Goal: Information Seeking & Learning: Check status

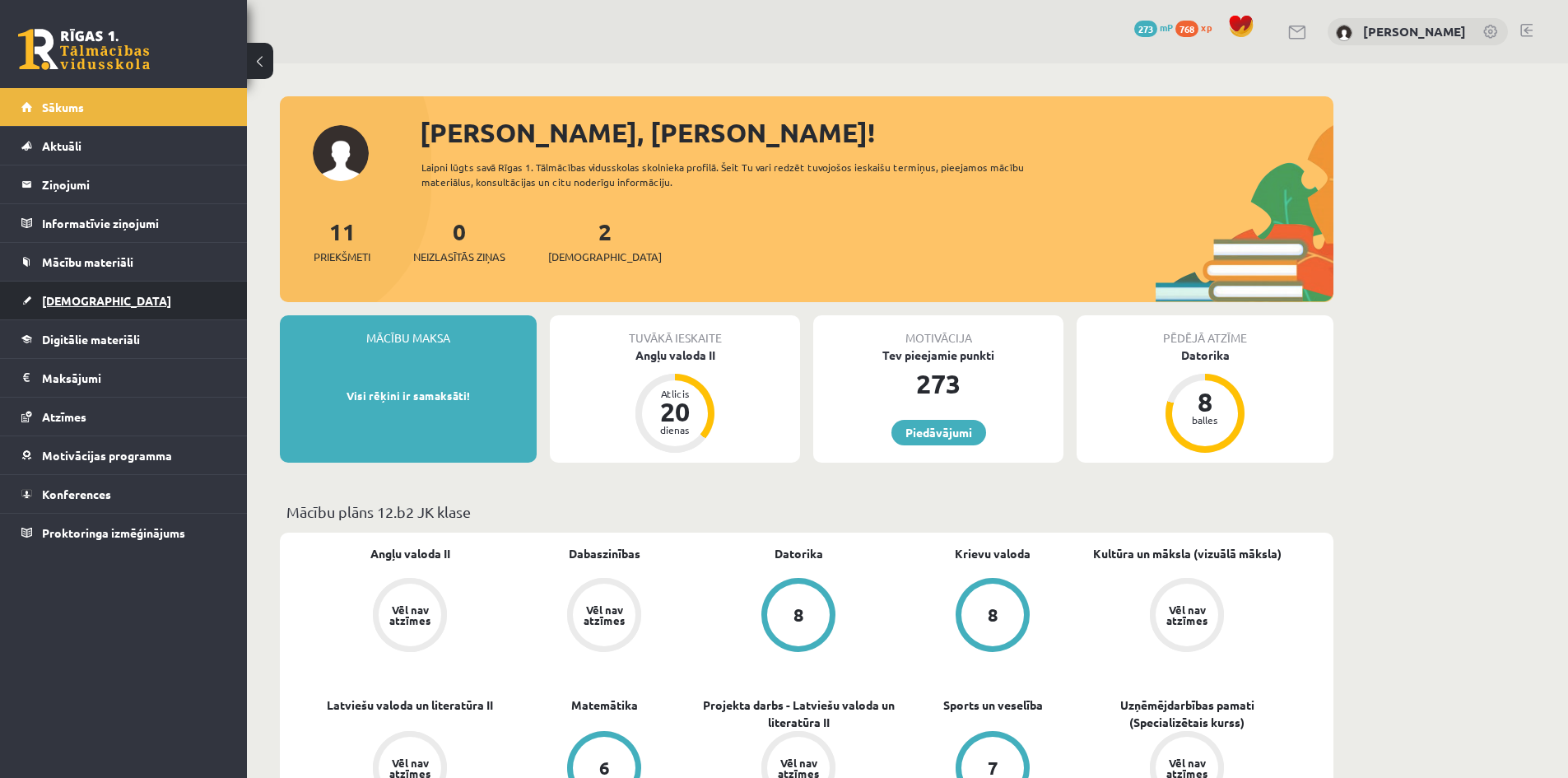
click at [83, 289] on link "[DEMOGRAPHIC_DATA]" at bounding box center [124, 300] width 205 height 38
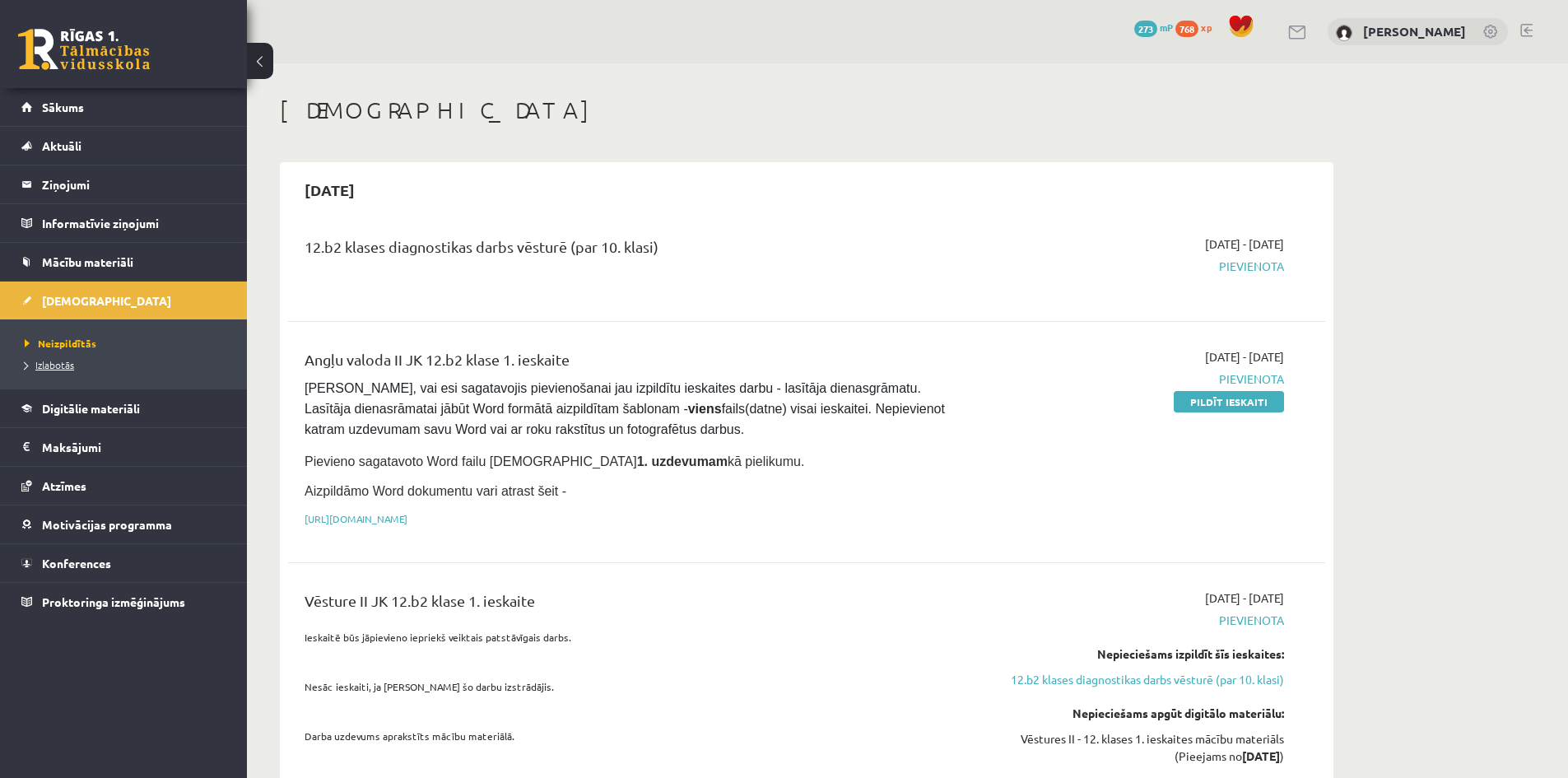
click at [56, 366] on span "Izlabotās" at bounding box center [49, 364] width 49 height 13
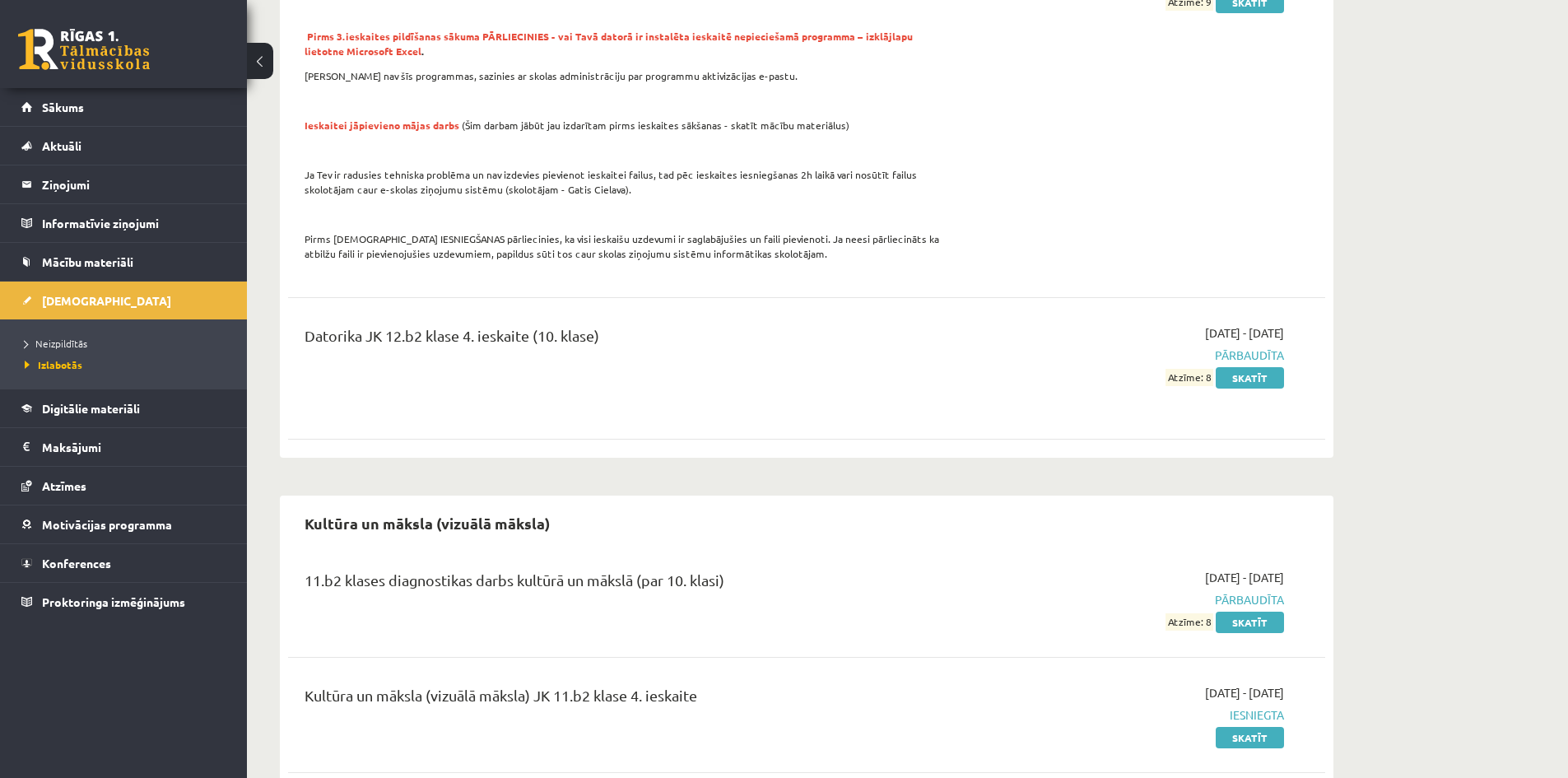
scroll to position [786, 0]
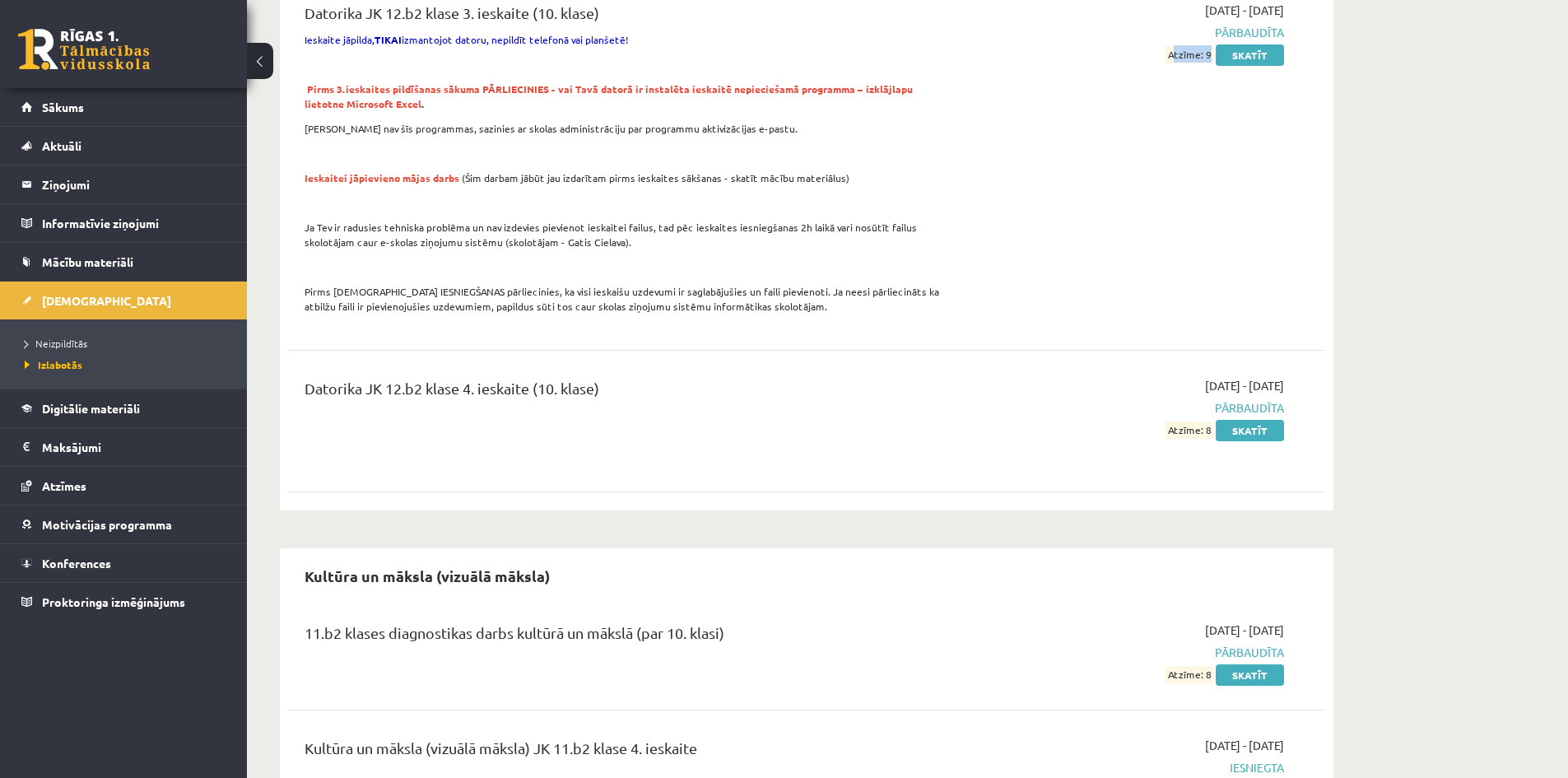
drag, startPoint x: 1158, startPoint y: 47, endPoint x: 1208, endPoint y: 54, distance: 50.5
click at [1208, 54] on div "2025-09-01 - 2025-10-31 Pārbaudīta Atzīme: 9 Skatīt" at bounding box center [1129, 163] width 335 height 322
click at [1184, 96] on div "2025-09-01 - 2025-10-31 Pārbaudīta Atzīme: 9 Skatīt" at bounding box center [1129, 163] width 335 height 322
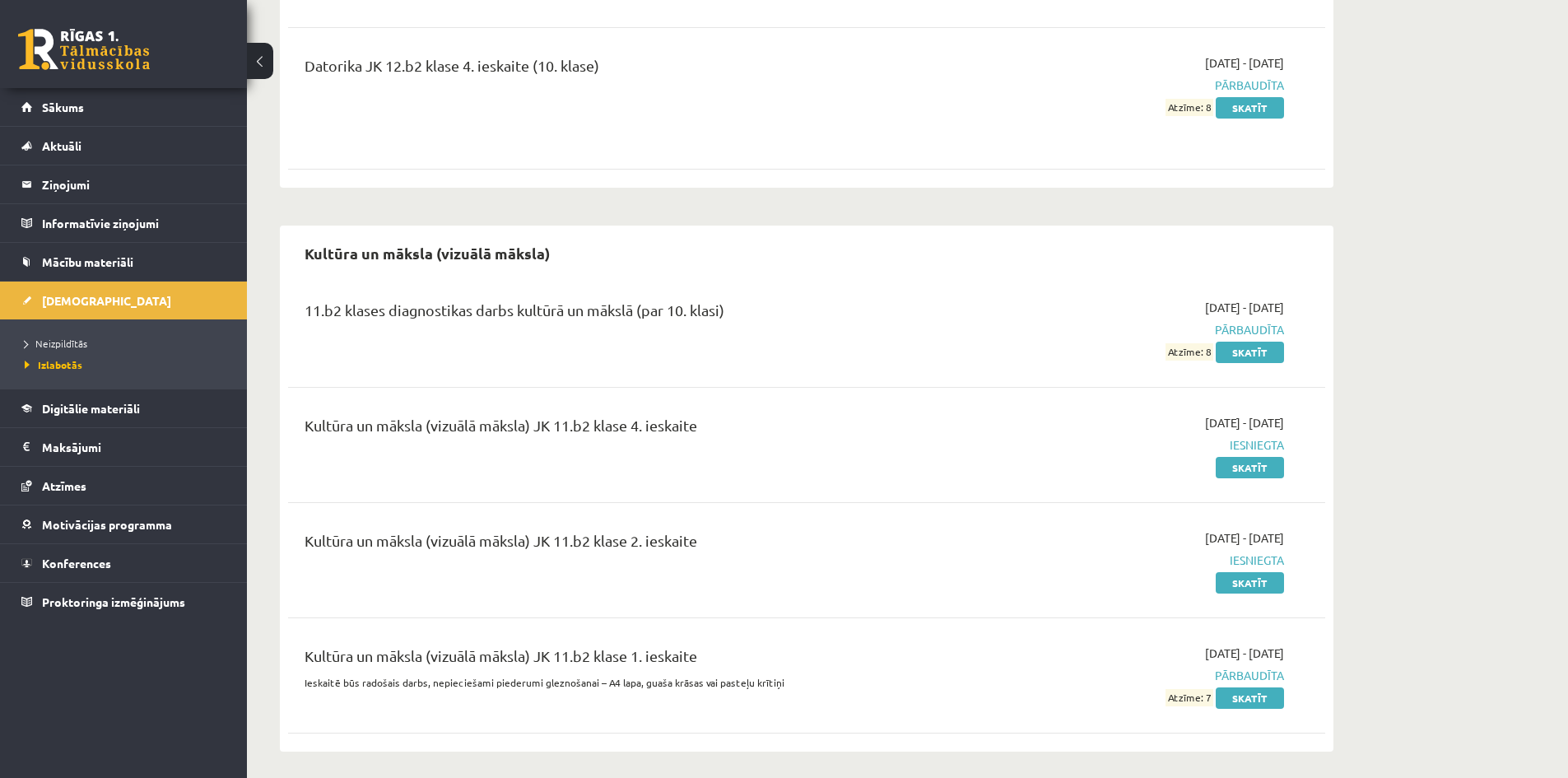
scroll to position [1114, 0]
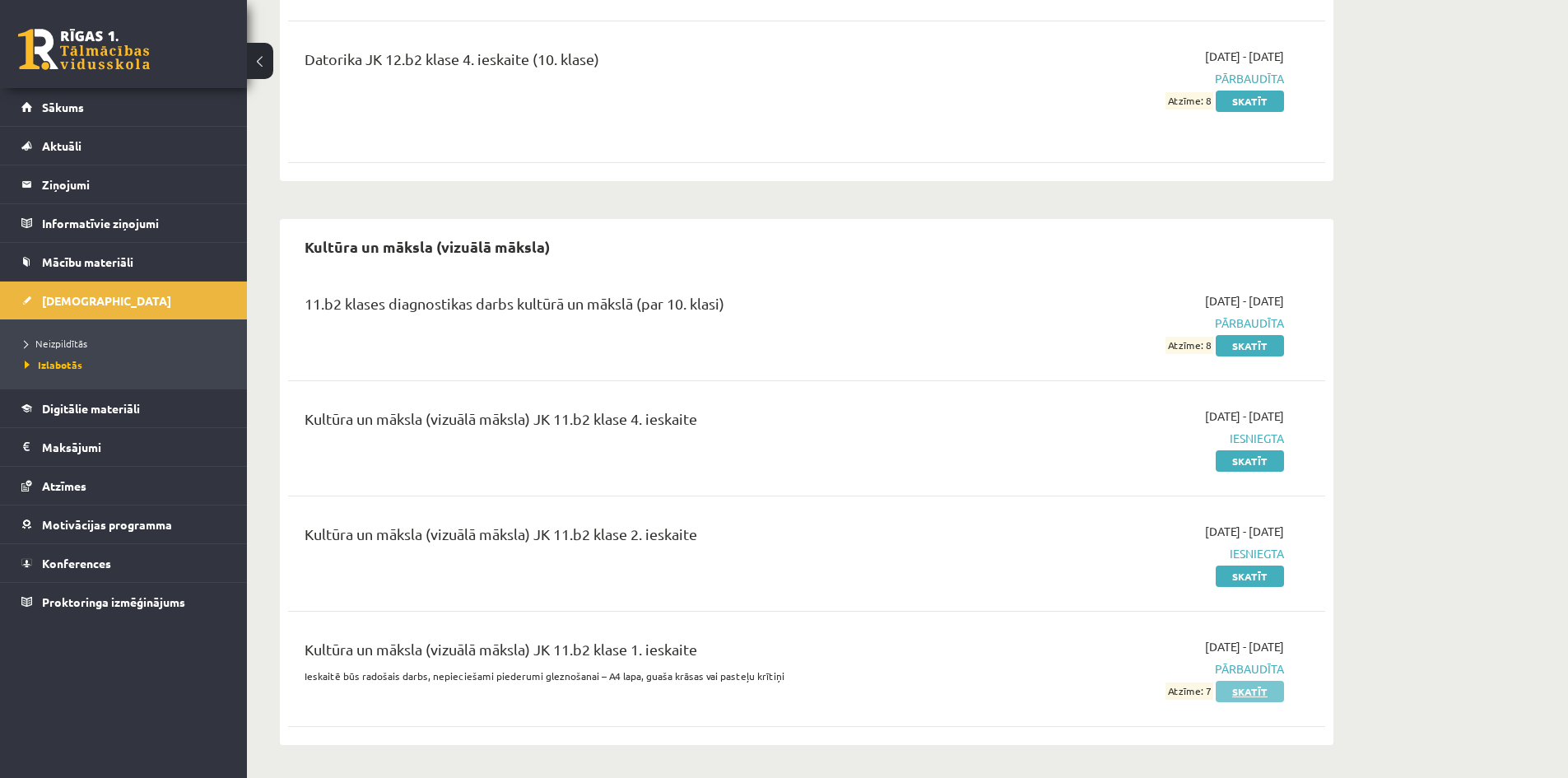
click at [1243, 696] on link "Skatīt" at bounding box center [1249, 691] width 68 height 22
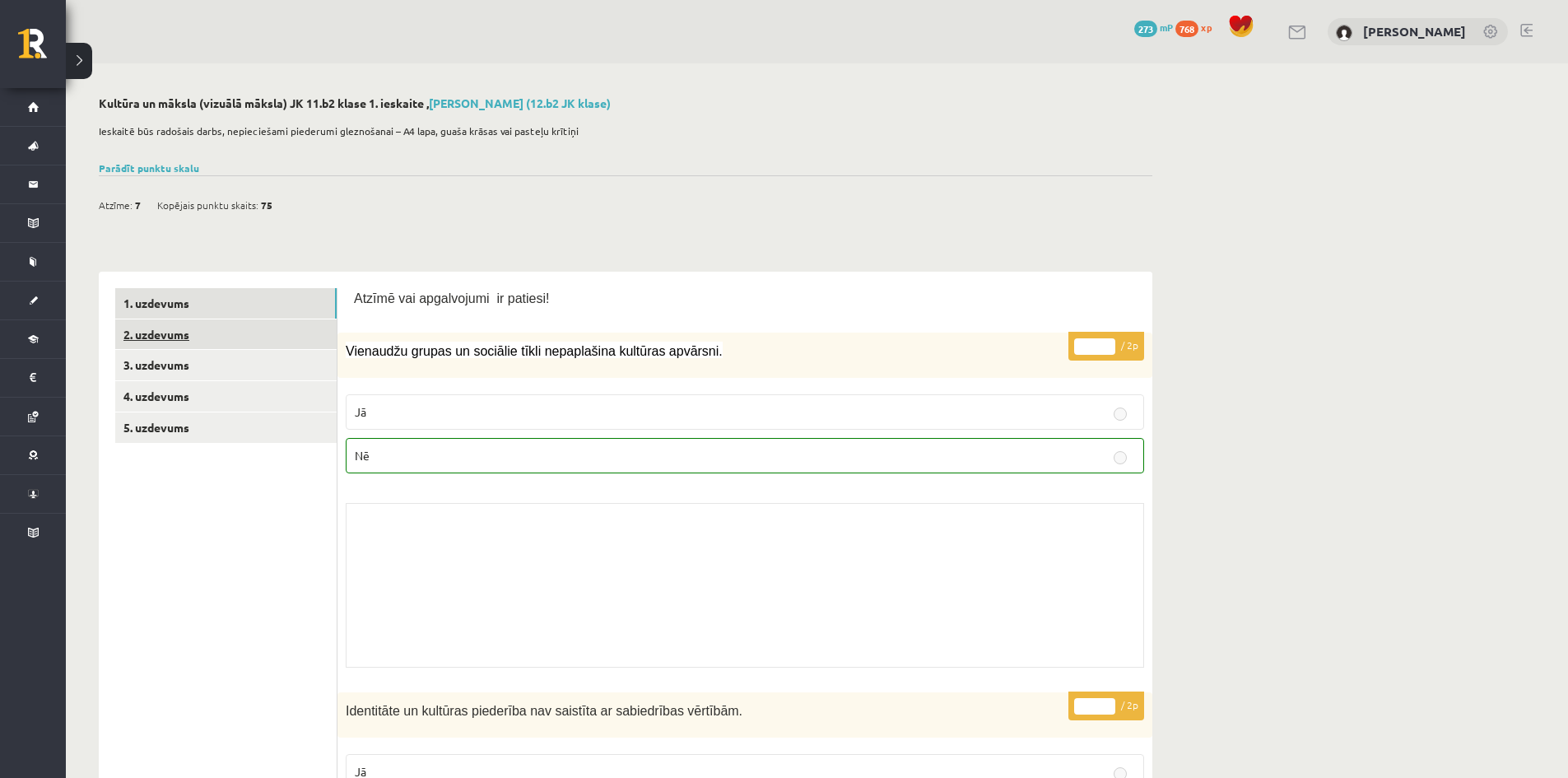
click at [188, 330] on link "2. uzdevums" at bounding box center [226, 334] width 221 height 30
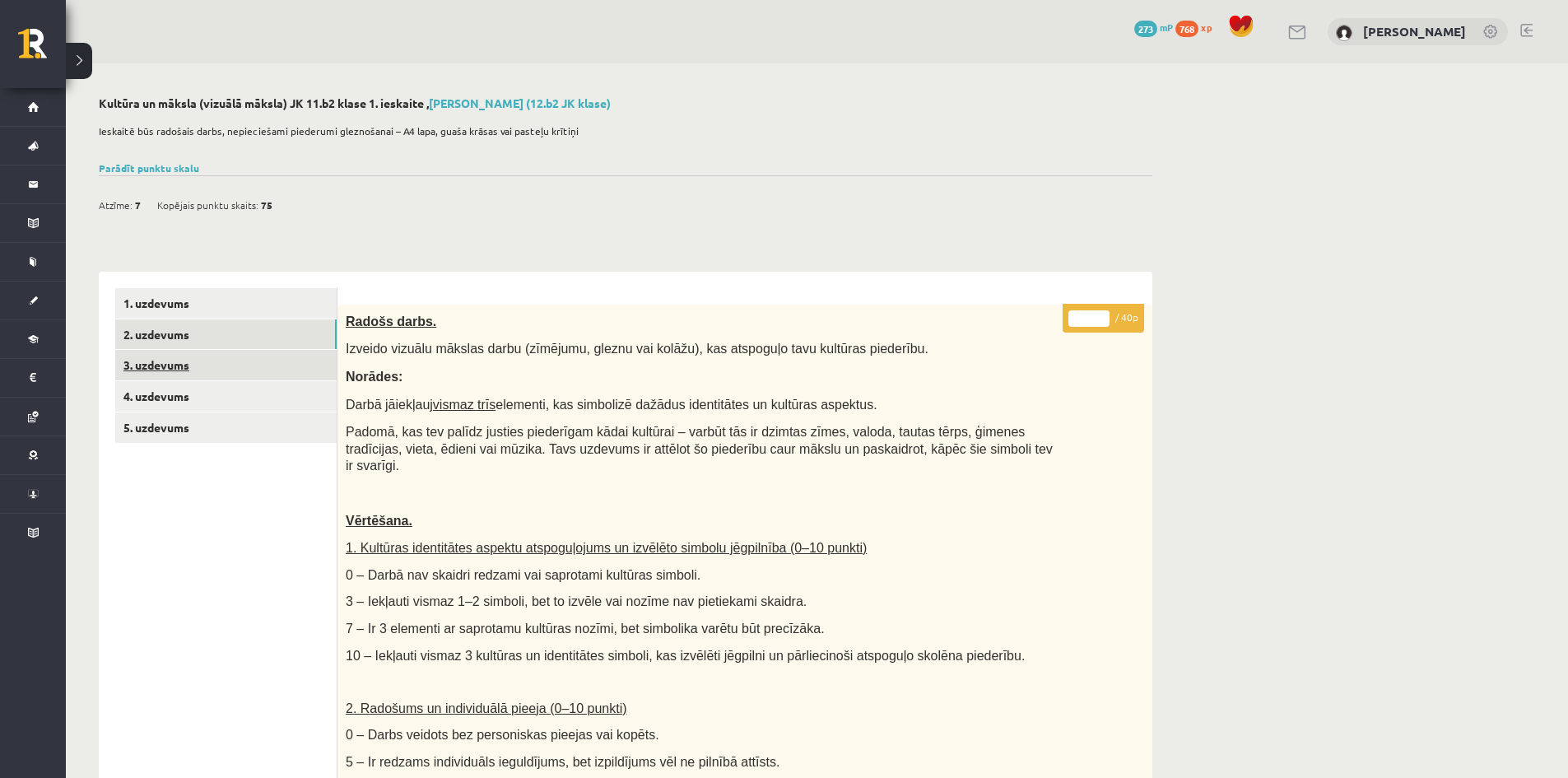
click at [146, 359] on link "3. uzdevums" at bounding box center [226, 365] width 221 height 30
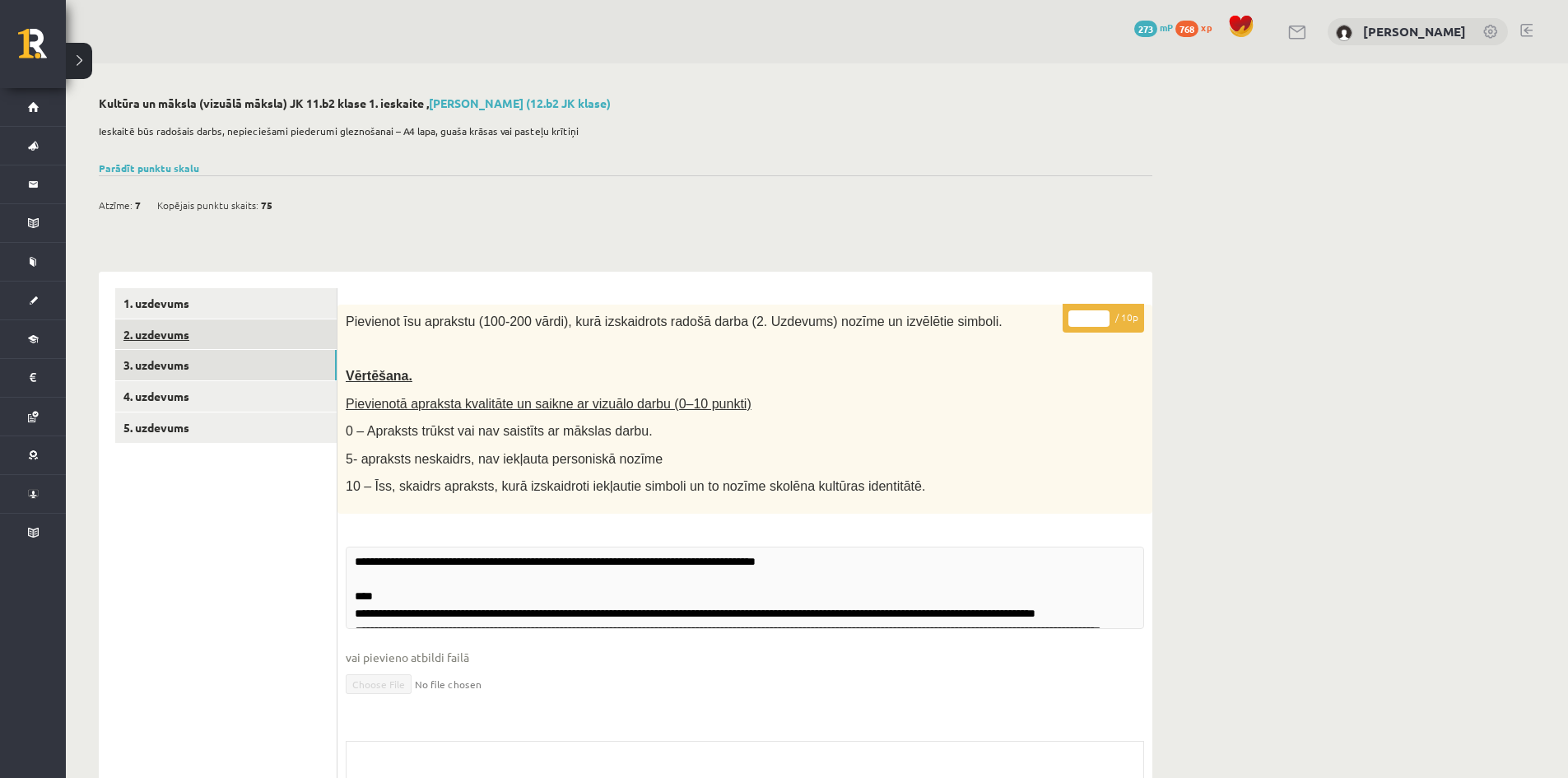
click at [161, 342] on link "2. uzdevums" at bounding box center [226, 334] width 221 height 30
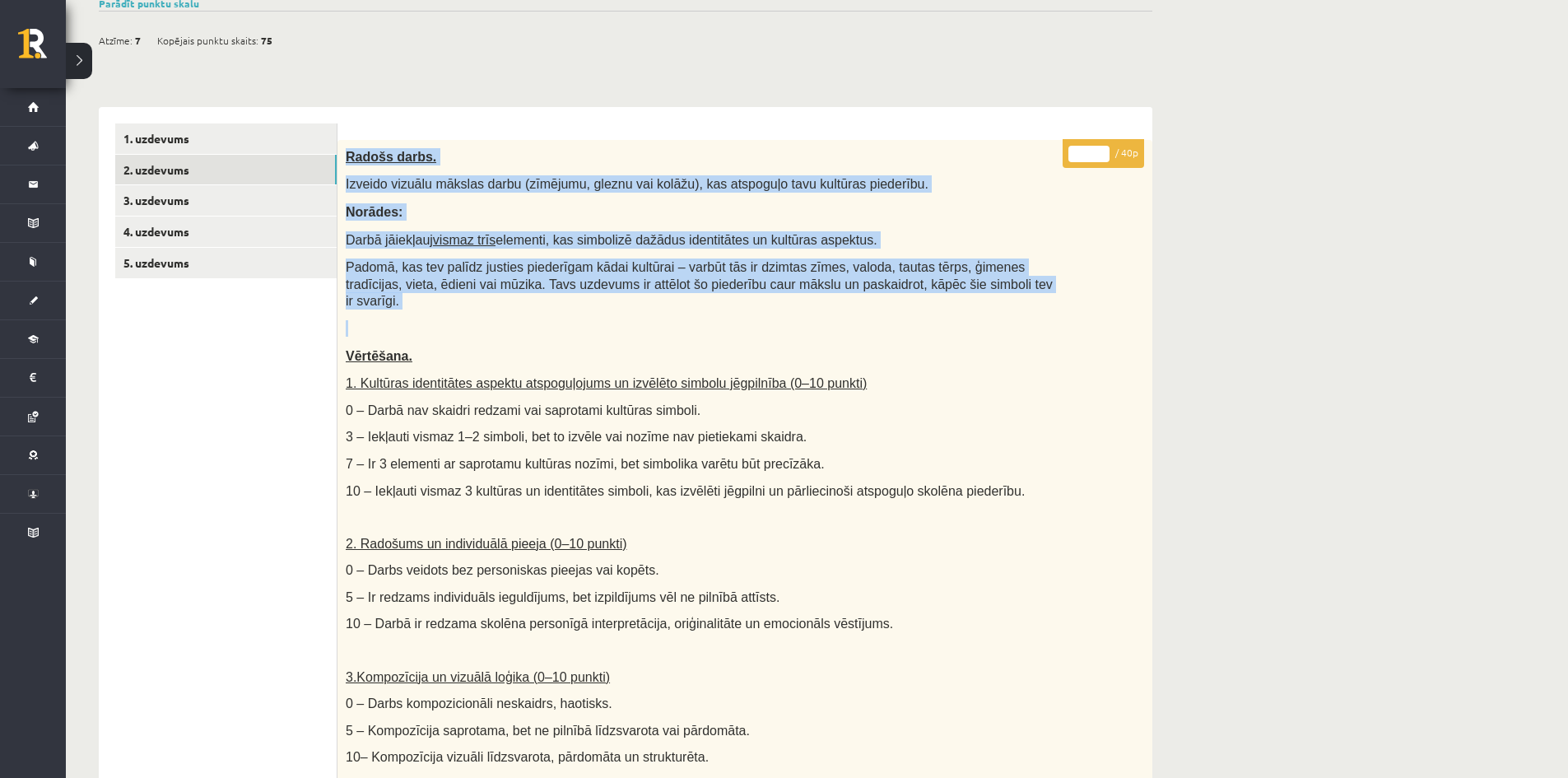
drag, startPoint x: 344, startPoint y: 157, endPoint x: 1017, endPoint y: 262, distance: 681.1
click at [1189, 300] on div "Kultūra un māksla (vizuālā māksla) JK 11.b2 klase 1. ieskaite , [PERSON_NAME] (…" at bounding box center [817, 727] width 1502 height 1657
copy div "Radošs darbs. Izveido vizuālu mākslas darbu (zīmējumu, gleznu vai kolāžu), kas …"
click at [168, 192] on link "3. uzdevums" at bounding box center [226, 201] width 221 height 30
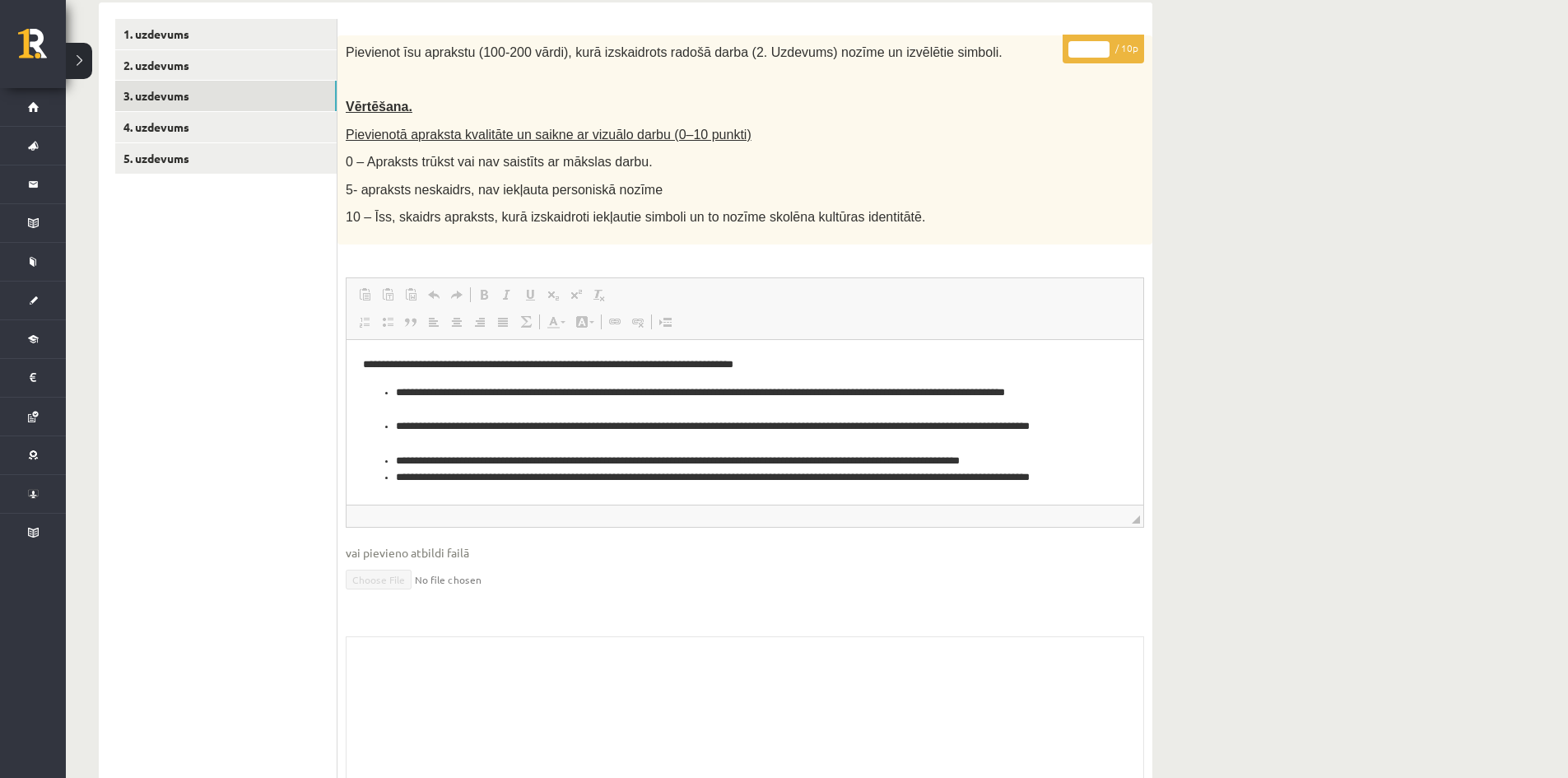
click at [556, 362] on p "**********" at bounding box center [738, 364] width 751 height 17
click at [610, 362] on p "**********" at bounding box center [738, 364] width 751 height 17
click at [642, 362] on p "**********" at bounding box center [738, 364] width 751 height 17
click at [737, 358] on p "**********" at bounding box center [738, 364] width 751 height 17
click at [773, 357] on p "**********" at bounding box center [738, 364] width 751 height 17
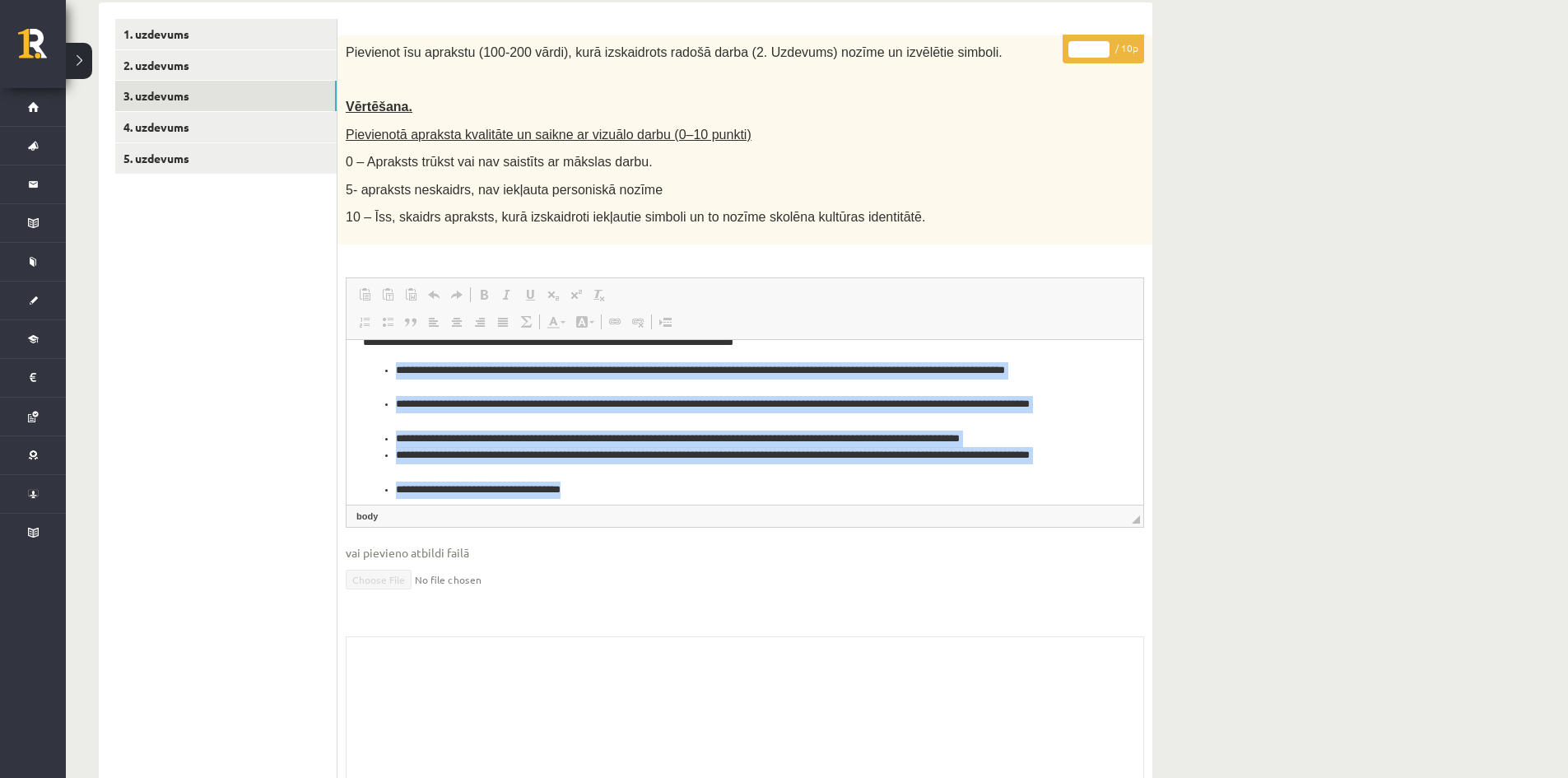
scroll to position [61, 0]
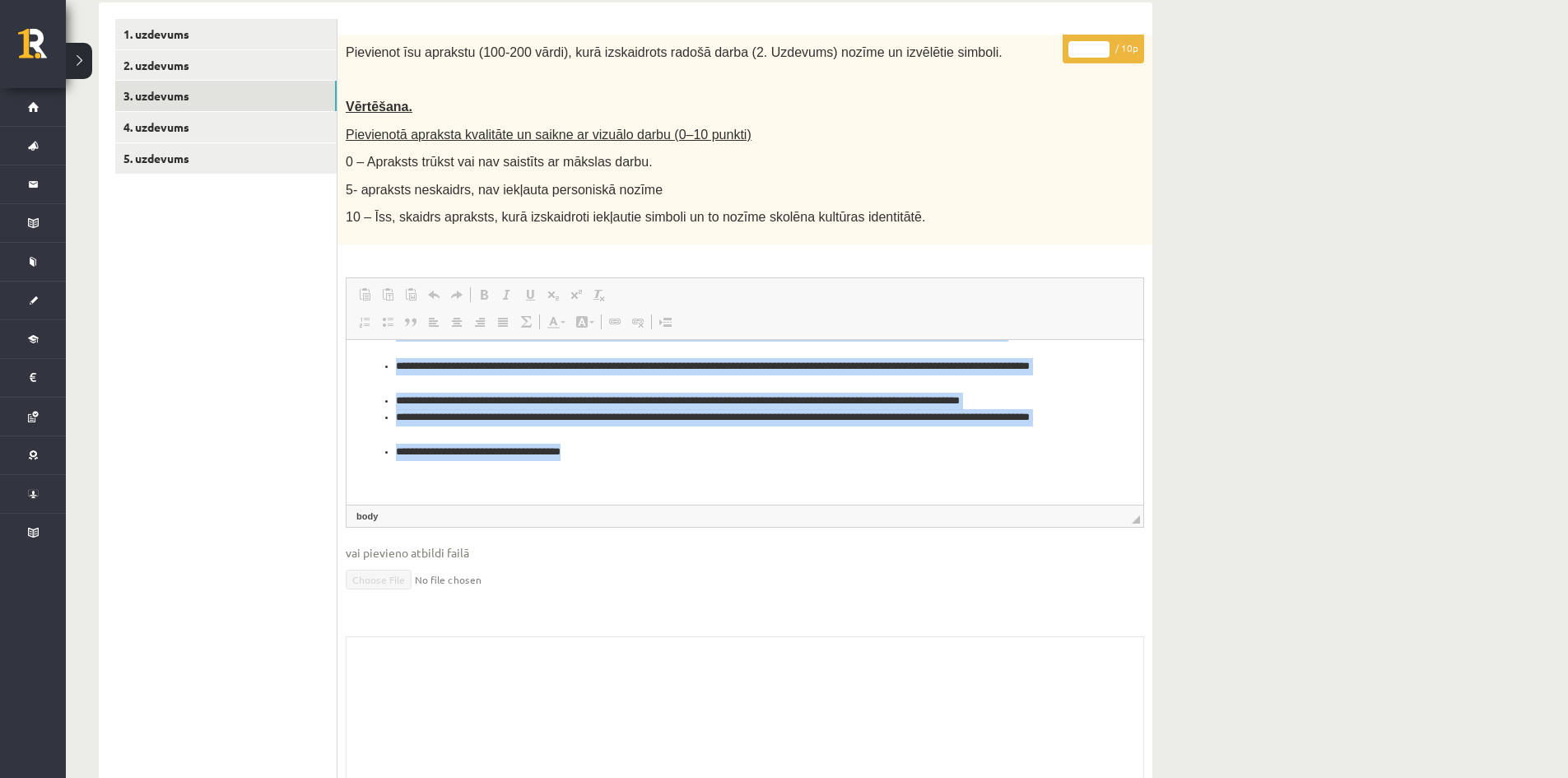
drag, startPoint x: 441, startPoint y: 414, endPoint x: 620, endPoint y: 457, distance: 184.1
click at [620, 457] on ul "**********" at bounding box center [744, 392] width 764 height 136
click at [620, 457] on li "**********" at bounding box center [738, 451] width 685 height 17
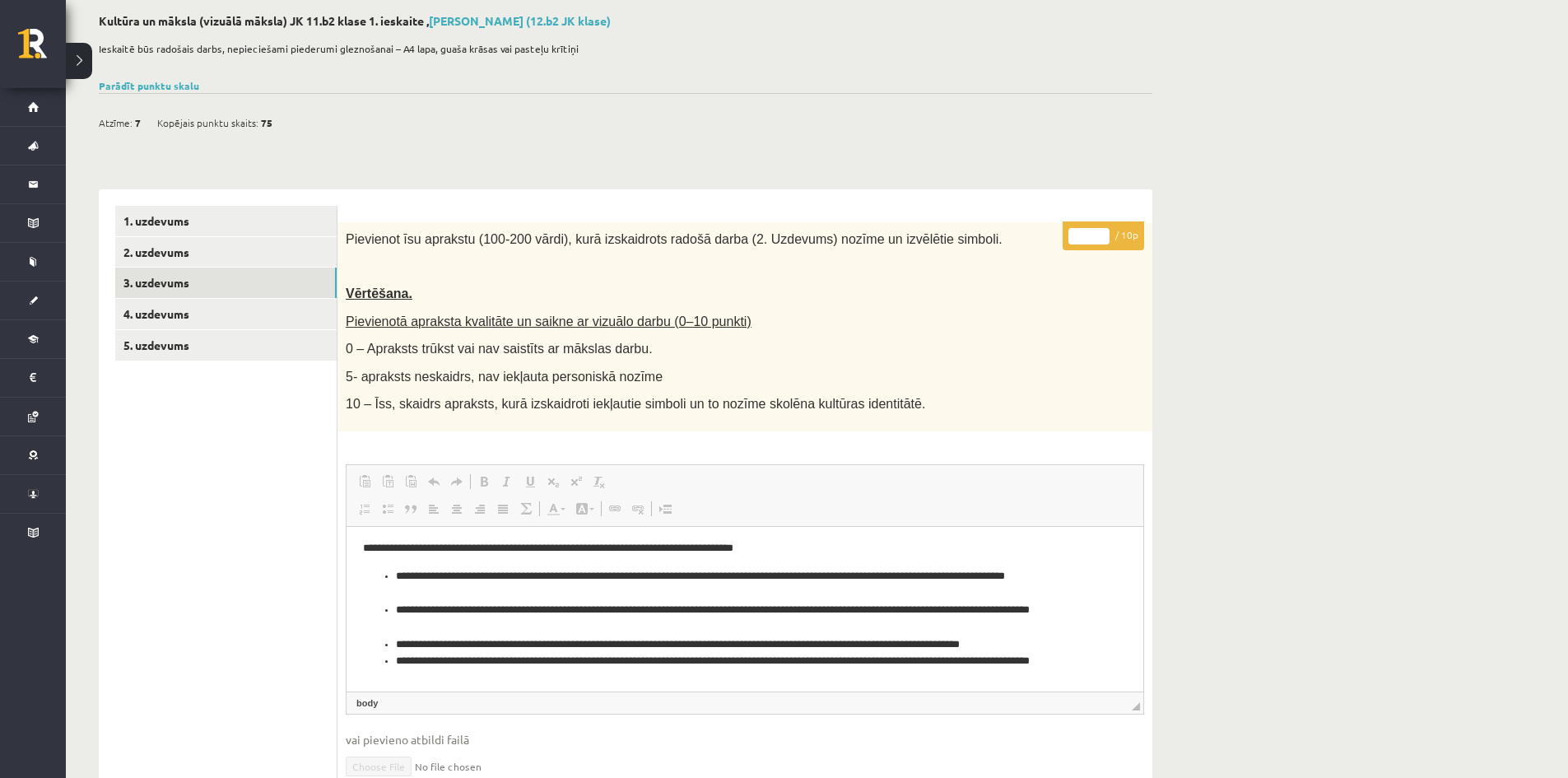
scroll to position [0, 0]
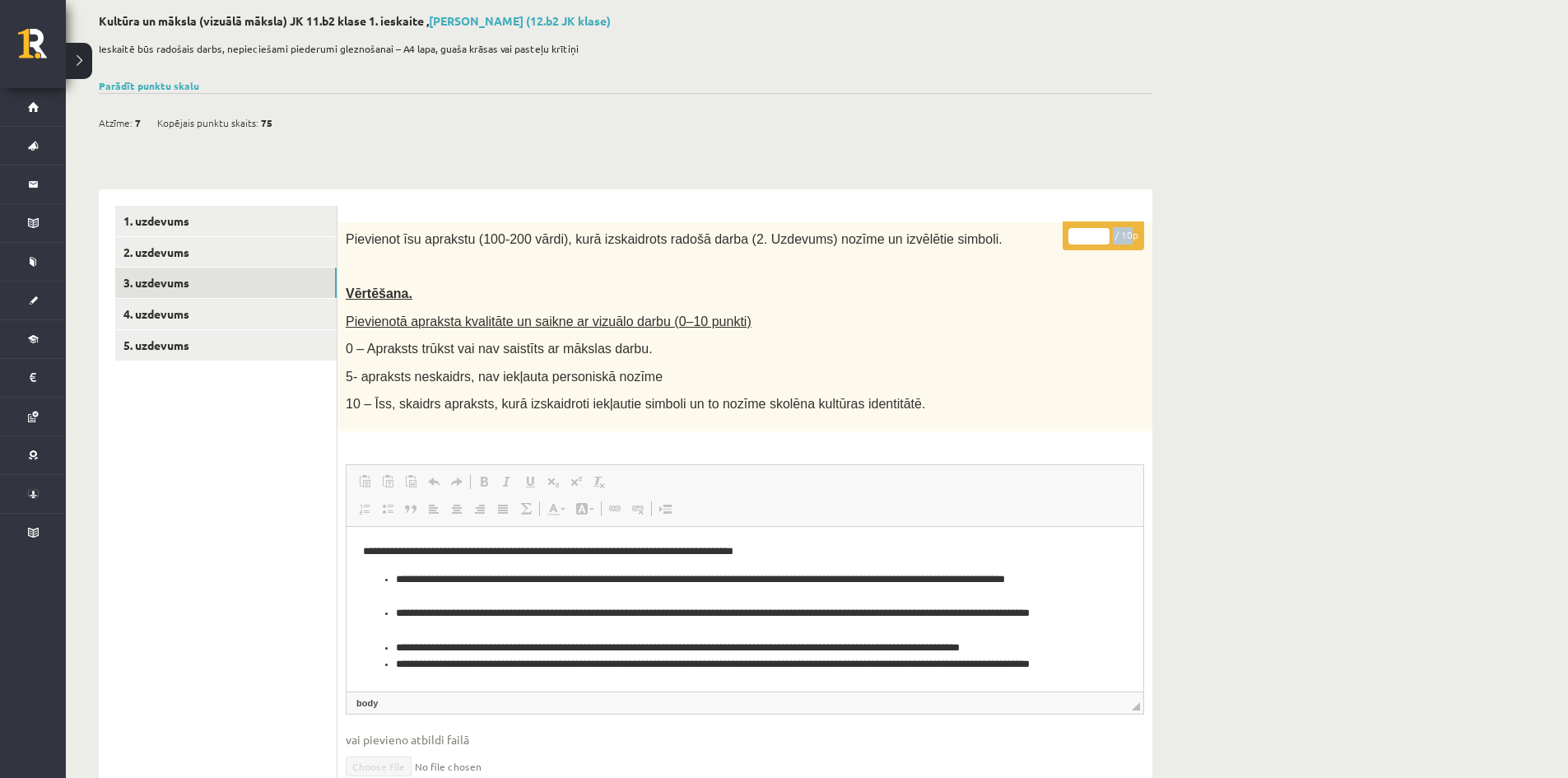
drag, startPoint x: 1091, startPoint y: 224, endPoint x: 1126, endPoint y: 224, distance: 35.0
click at [1126, 224] on p "** / 10p" at bounding box center [1103, 236] width 81 height 28
click at [242, 306] on link "4. uzdevums" at bounding box center [226, 314] width 221 height 30
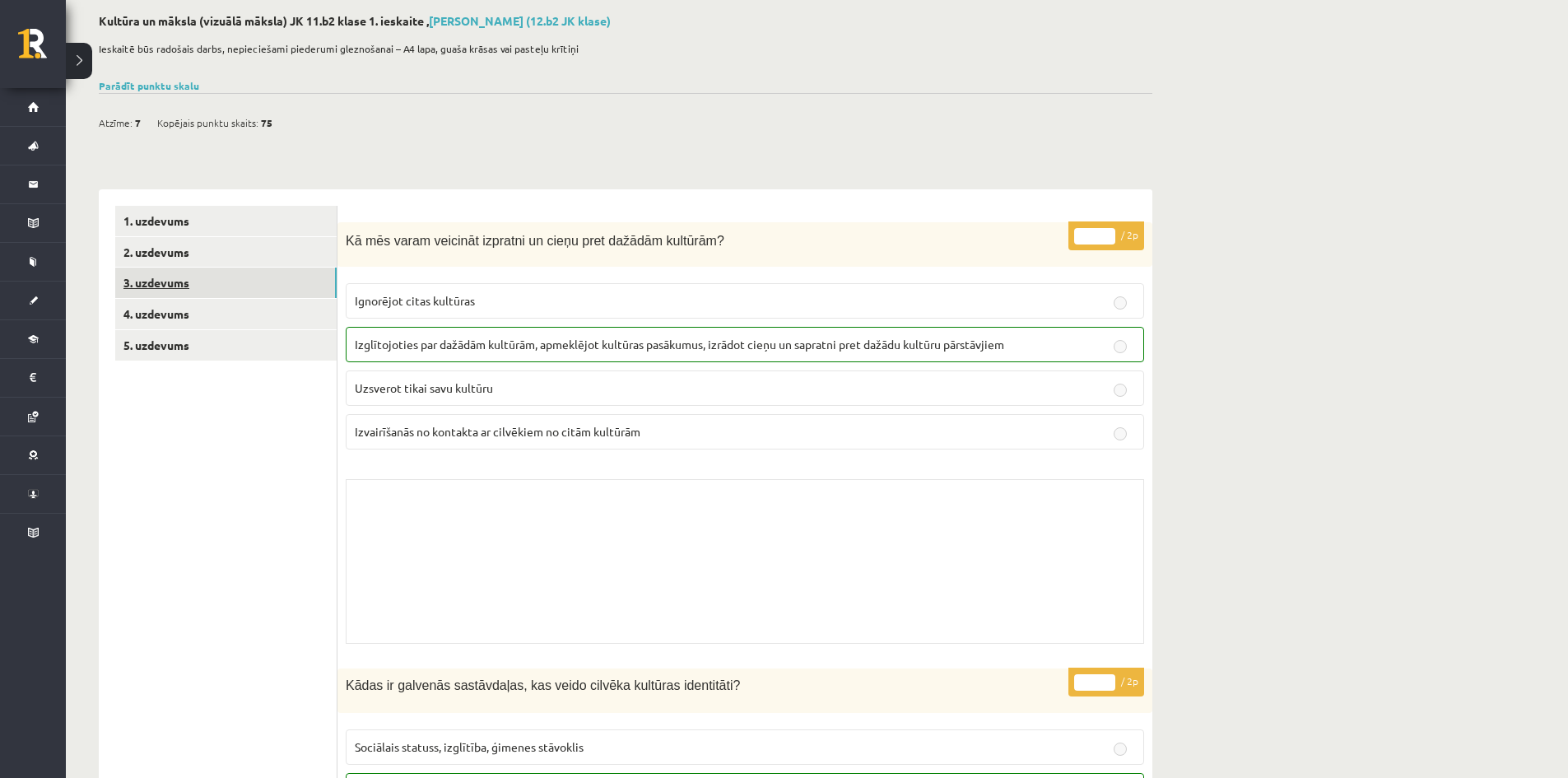
click at [211, 274] on link "3. uzdevums" at bounding box center [226, 283] width 221 height 30
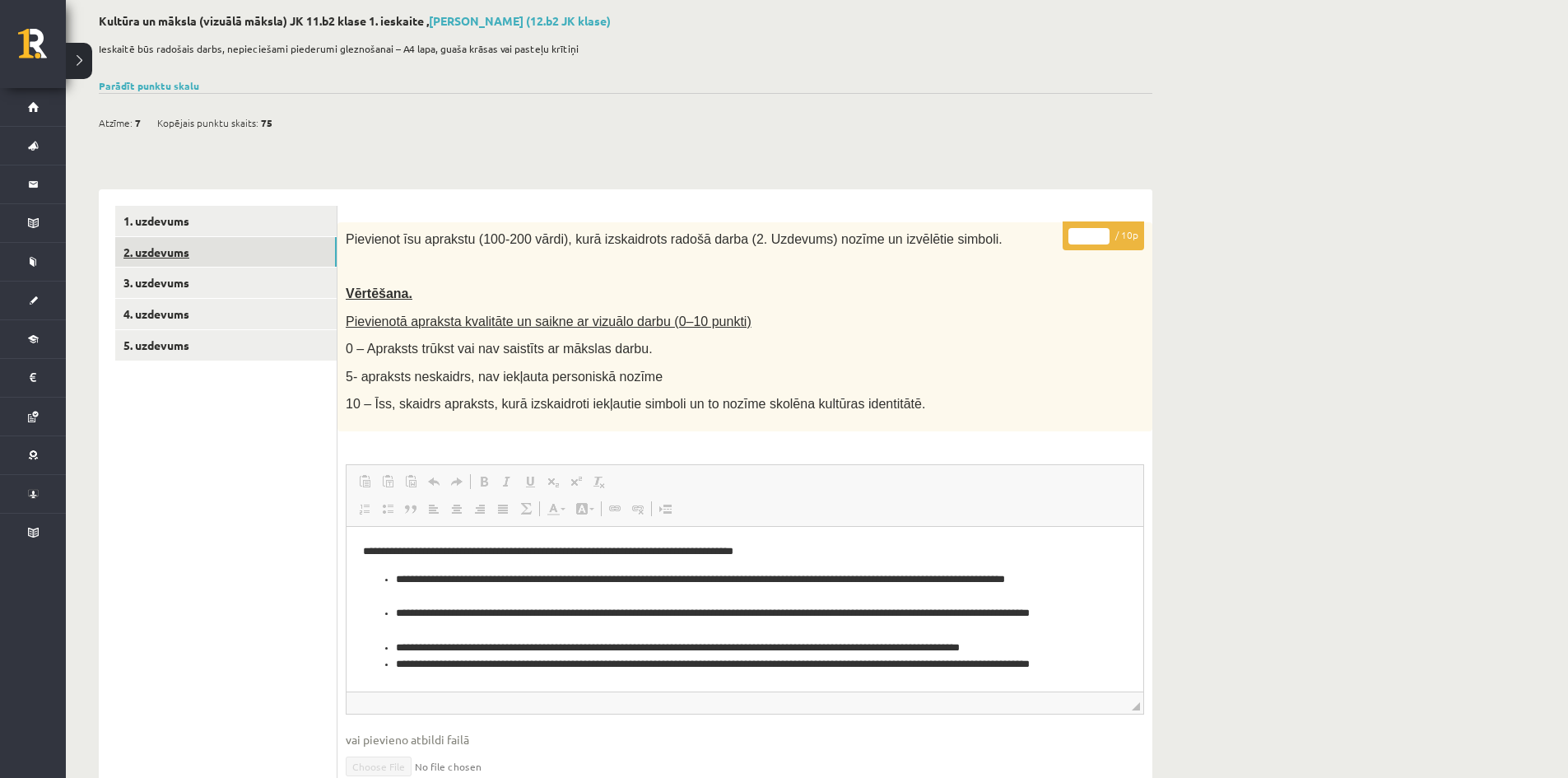
click at [211, 256] on link "2. uzdevums" at bounding box center [226, 252] width 221 height 30
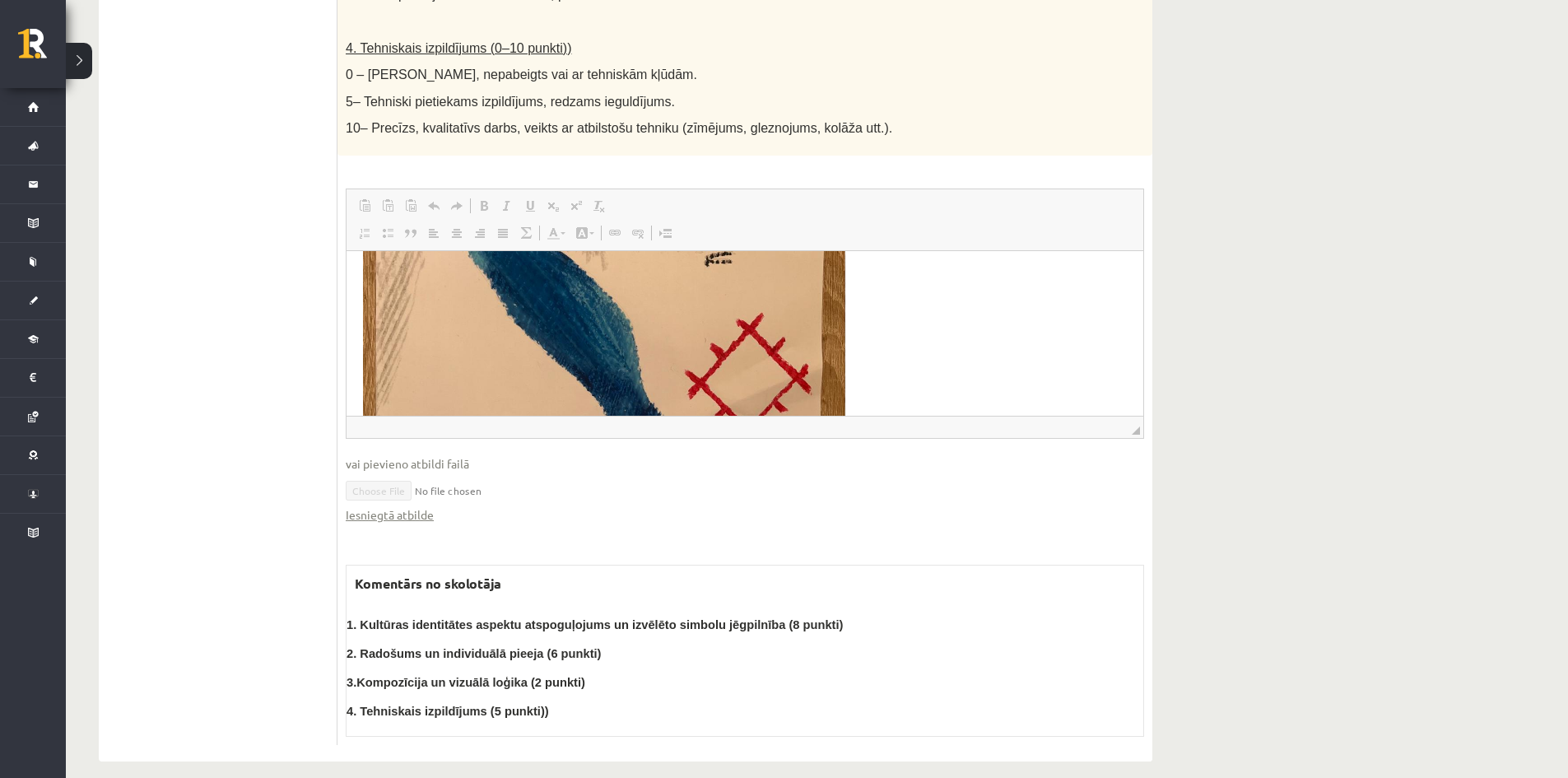
scroll to position [494, 0]
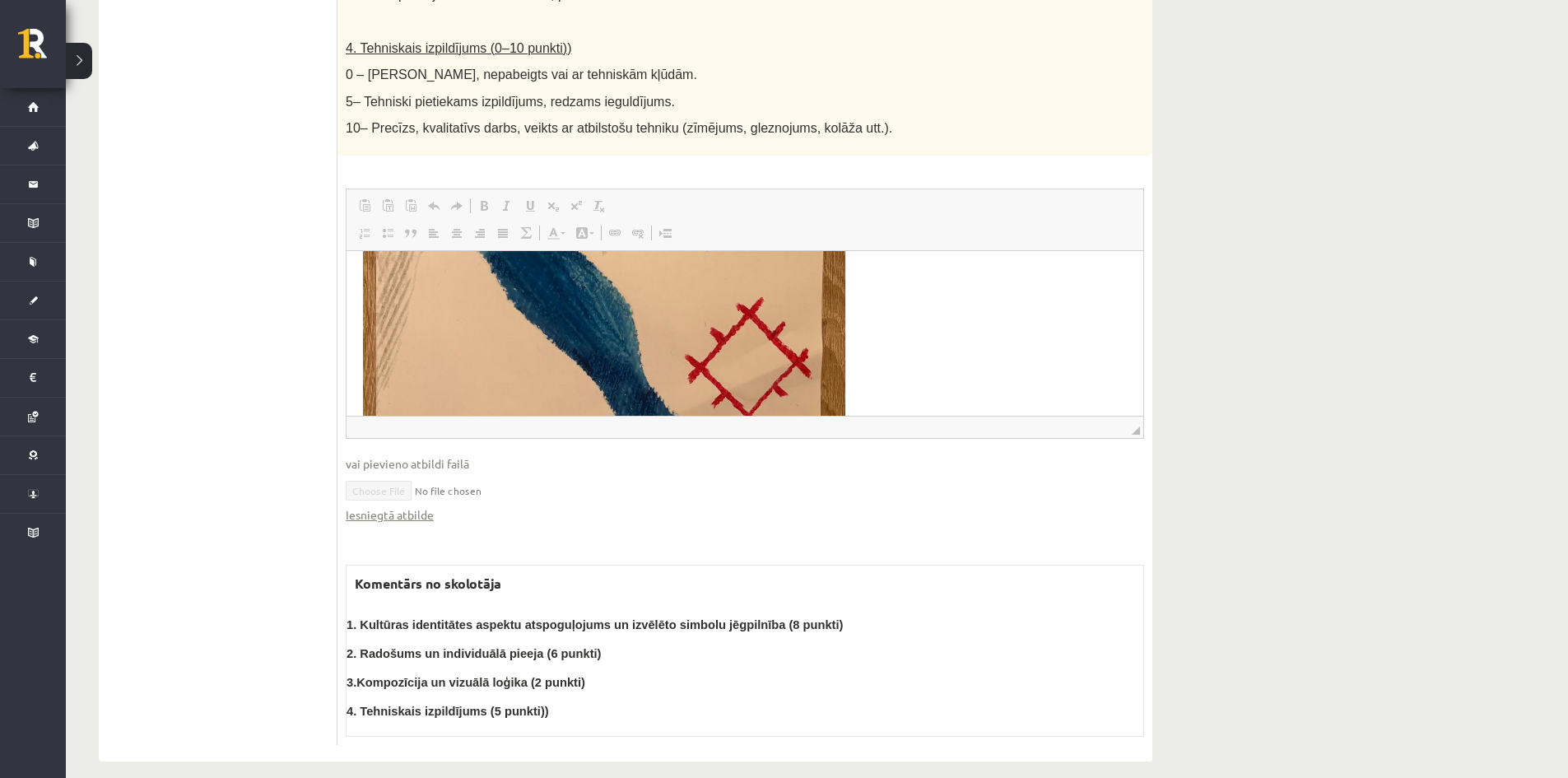
click at [704, 322] on img "Rich Text Editor, wiswyg-editor-user-answer-47024830697600" at bounding box center [604, 129] width 483 height 710
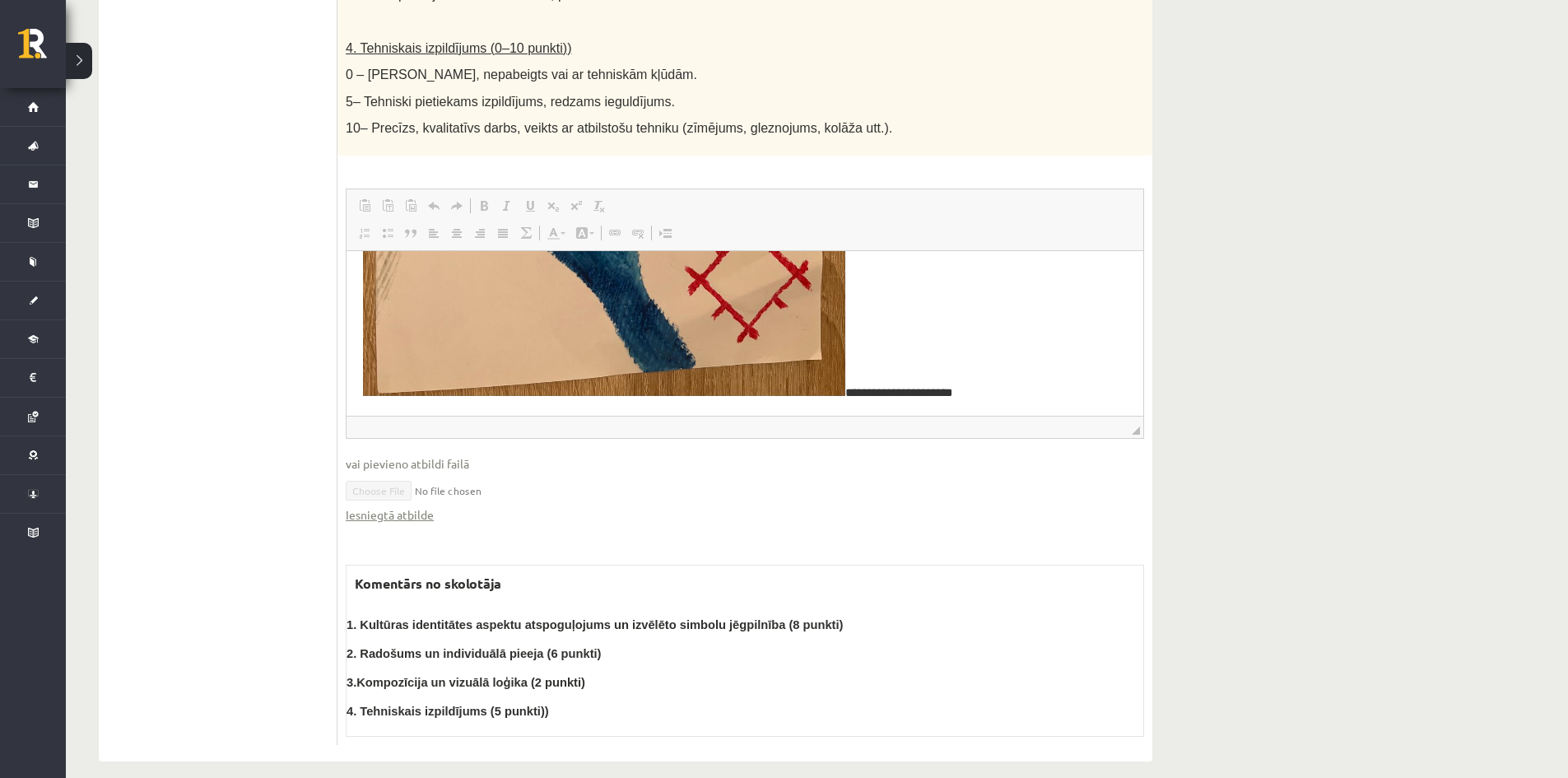
scroll to position [585, 0]
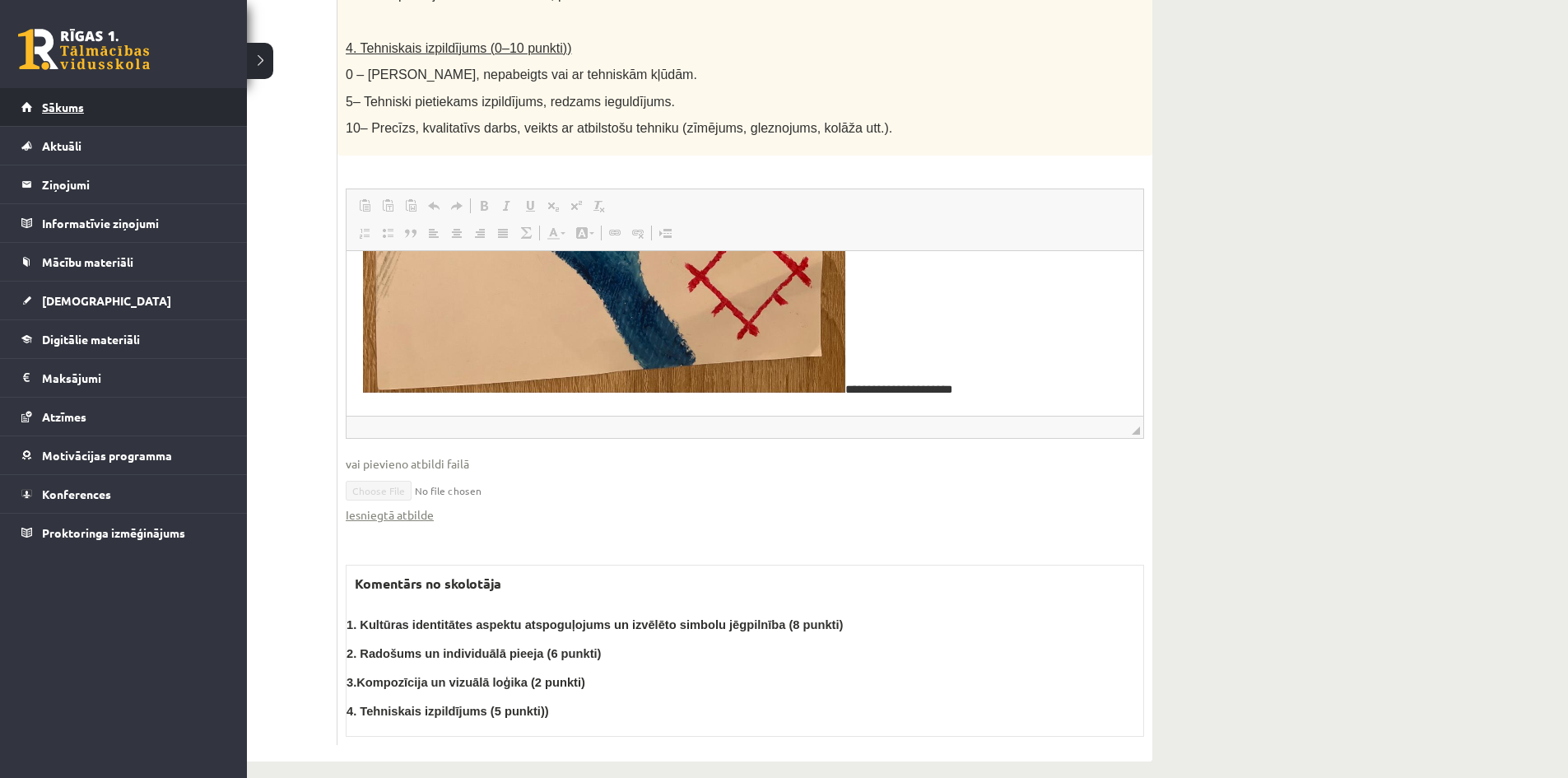
click at [74, 97] on link "Sākums" at bounding box center [124, 107] width 205 height 38
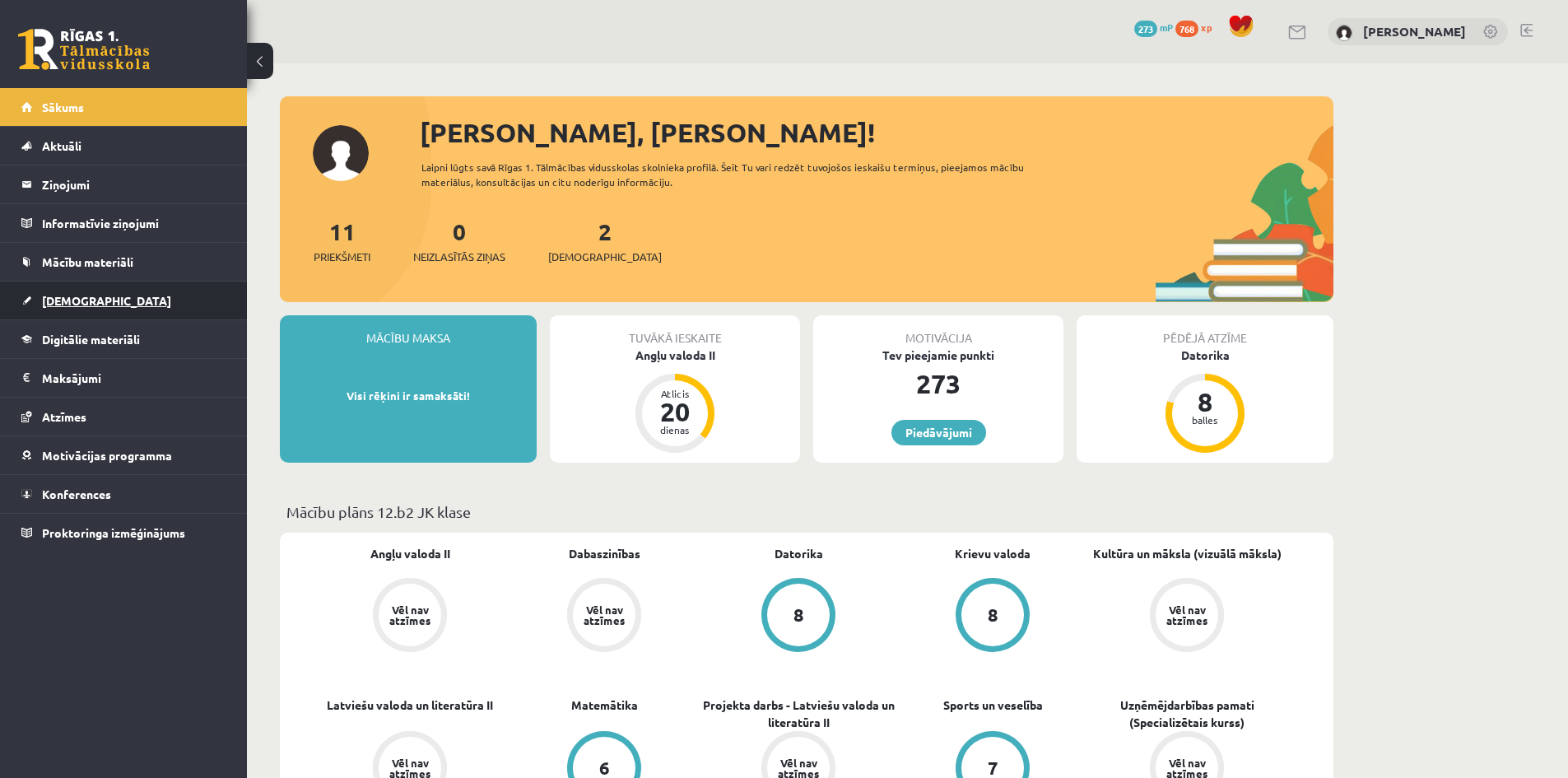
click at [69, 301] on span "[DEMOGRAPHIC_DATA]" at bounding box center [106, 301] width 130 height 15
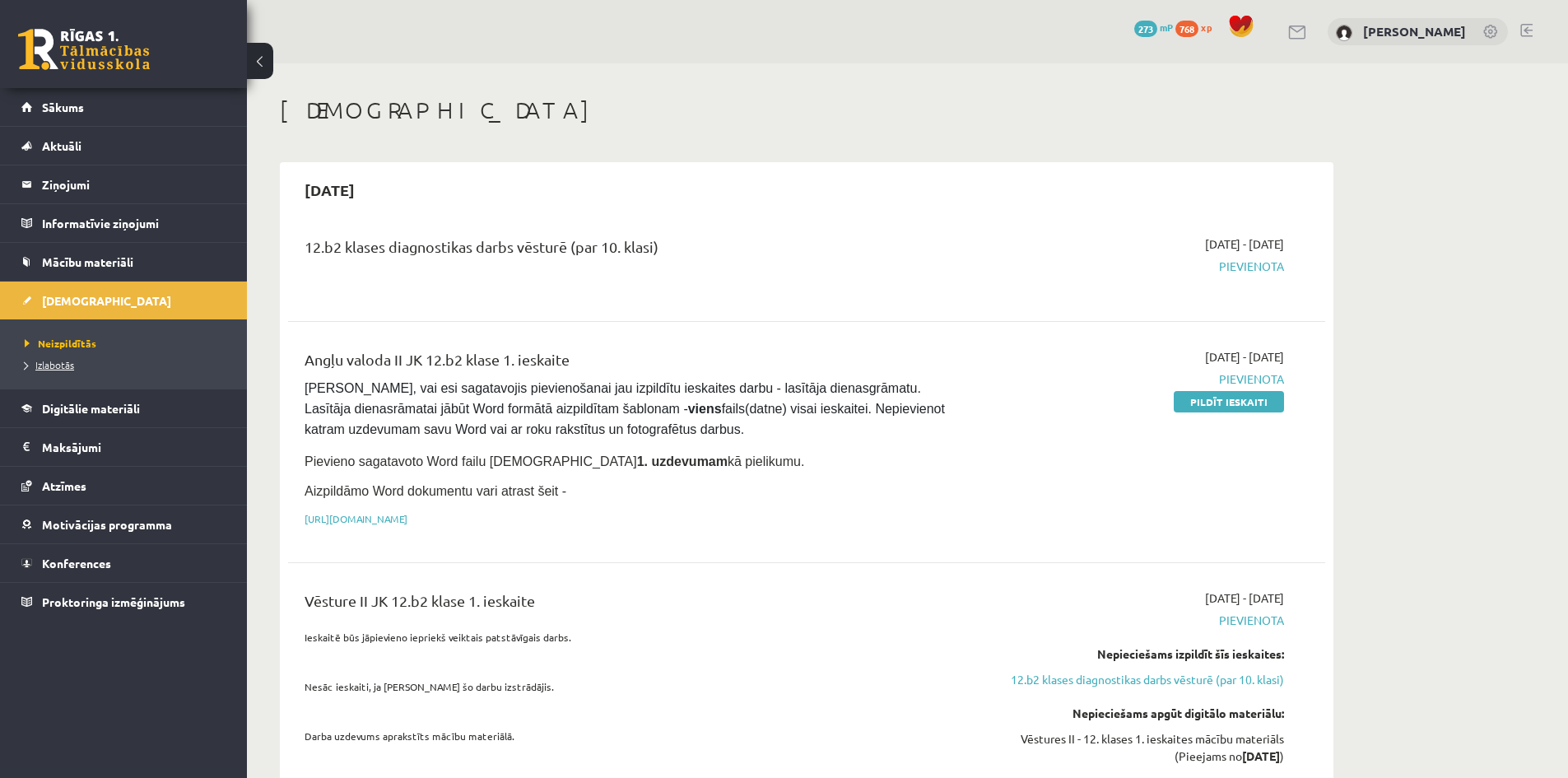
click at [66, 362] on span "Izlabotās" at bounding box center [49, 364] width 49 height 13
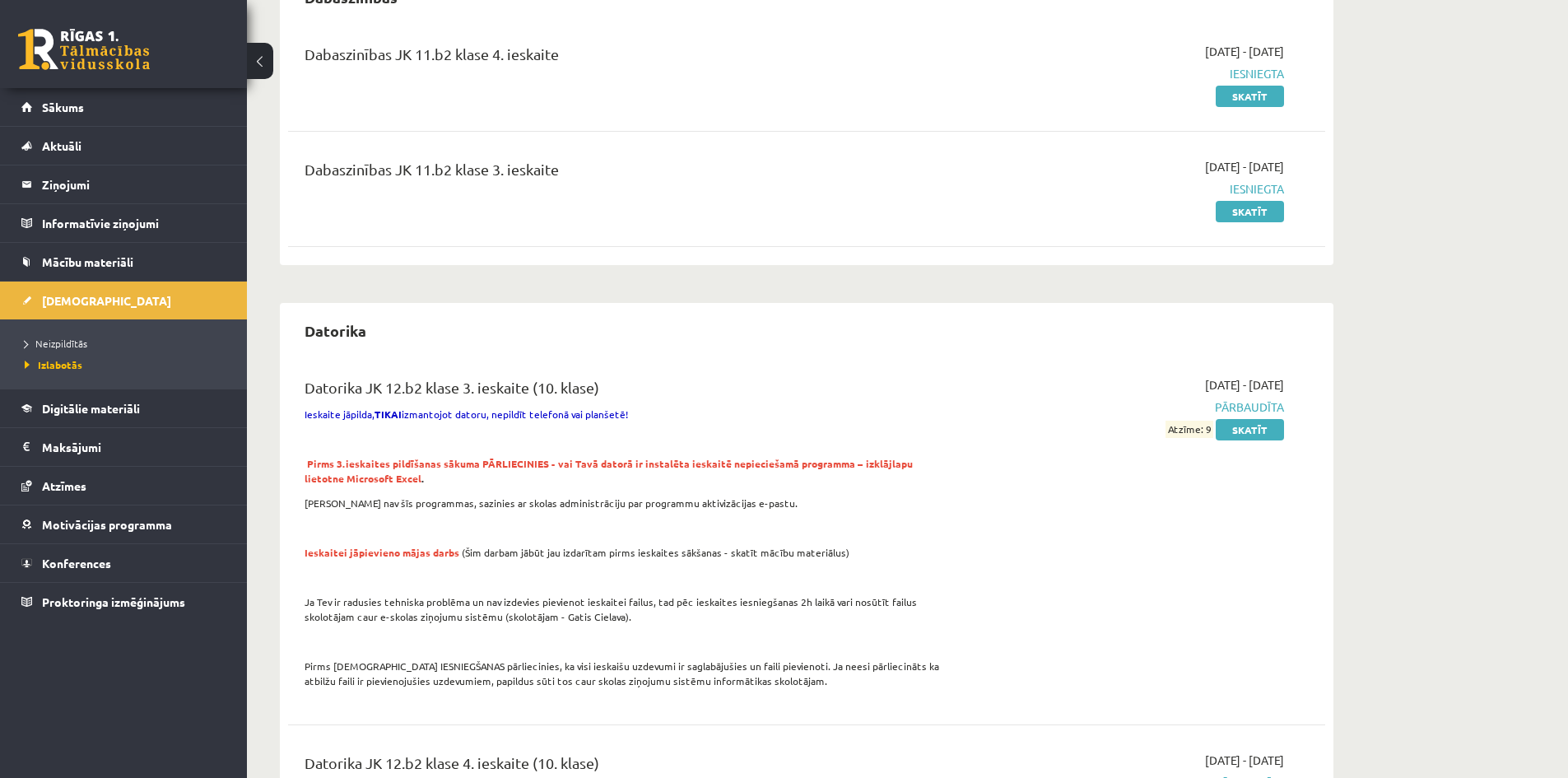
scroll to position [412, 0]
drag, startPoint x: 332, startPoint y: 381, endPoint x: 540, endPoint y: 372, distance: 208.2
click at [494, 386] on div "Datorika JK 12.b2 klase 3. ieskaite (10. klase) Ieskaite jāpilda, TIKAI izmanto…" at bounding box center [806, 536] width 1037 height 355
click at [693, 355] on div "Datorika Datorika JK 12.b2 klase 3. ieskaite (10. klase) Ieskaite jāpilda, TIKA…" at bounding box center [806, 592] width 1053 height 582
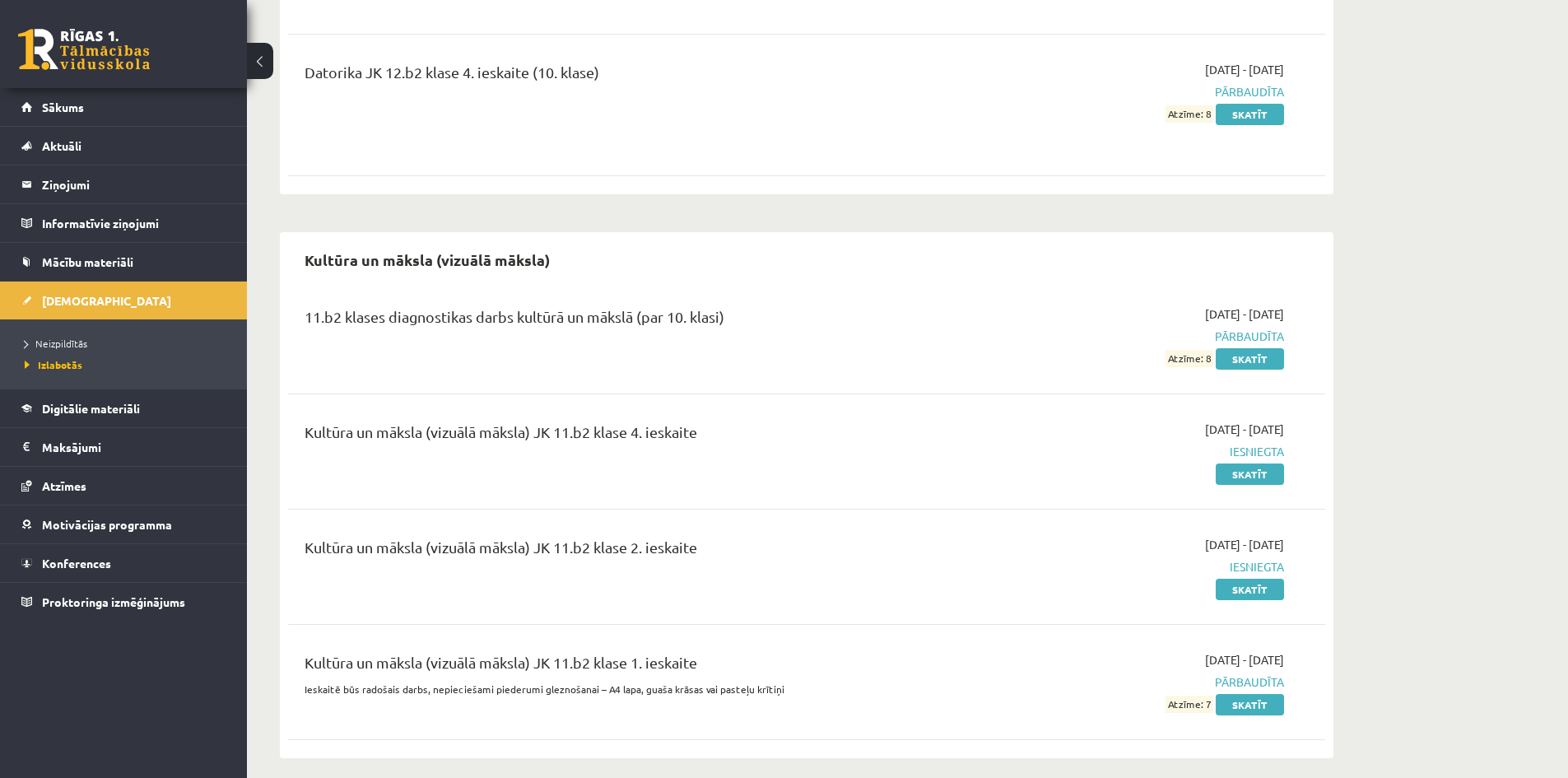
scroll to position [1114, 0]
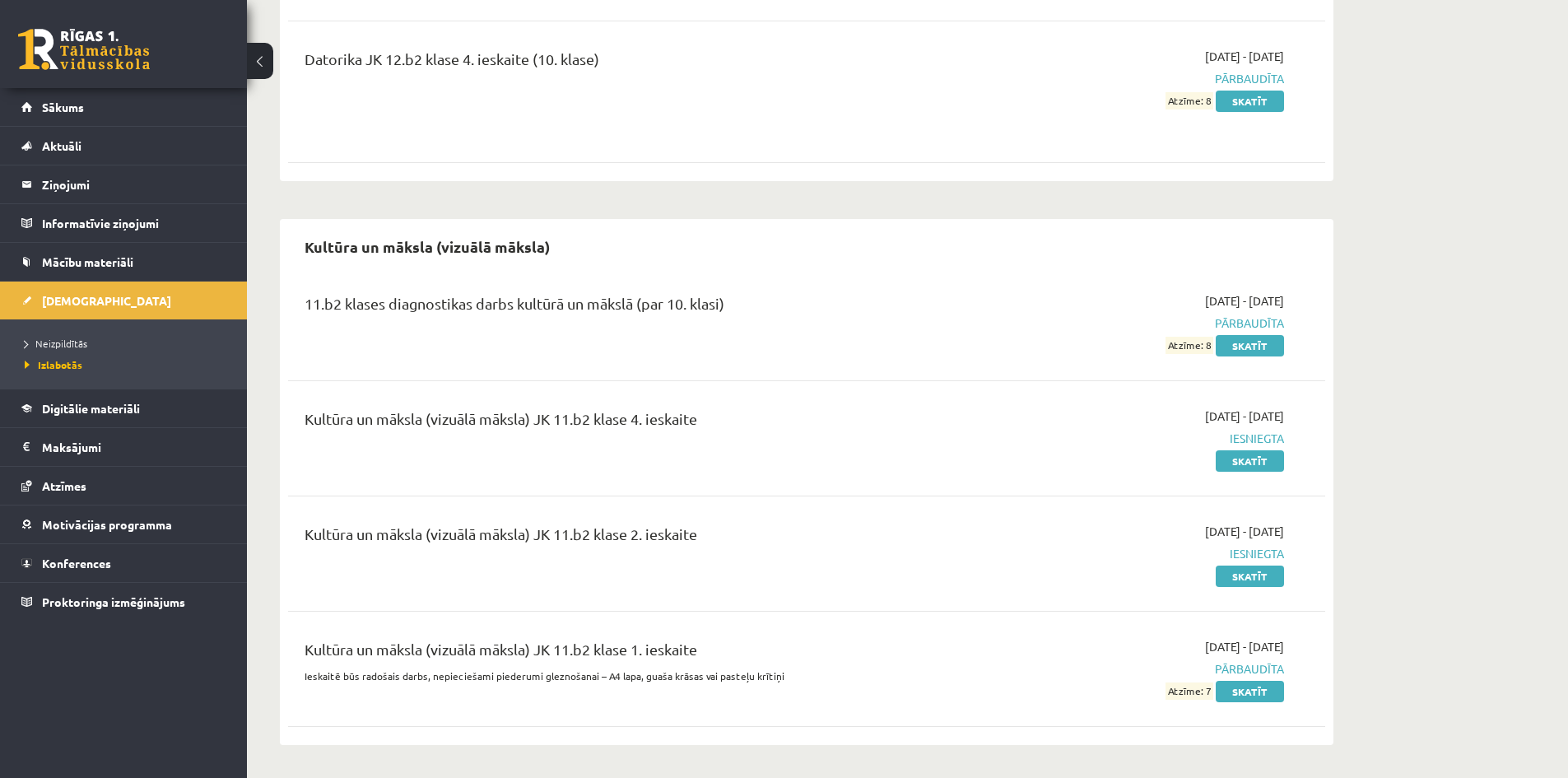
drag, startPoint x: 306, startPoint y: 533, endPoint x: 717, endPoint y: 530, distance: 411.0
click at [717, 530] on div "Kultūra un māksla (vizuālā māksla) JK 11.b2 klase 2. ieskaite" at bounding box center [626, 553] width 669 height 62
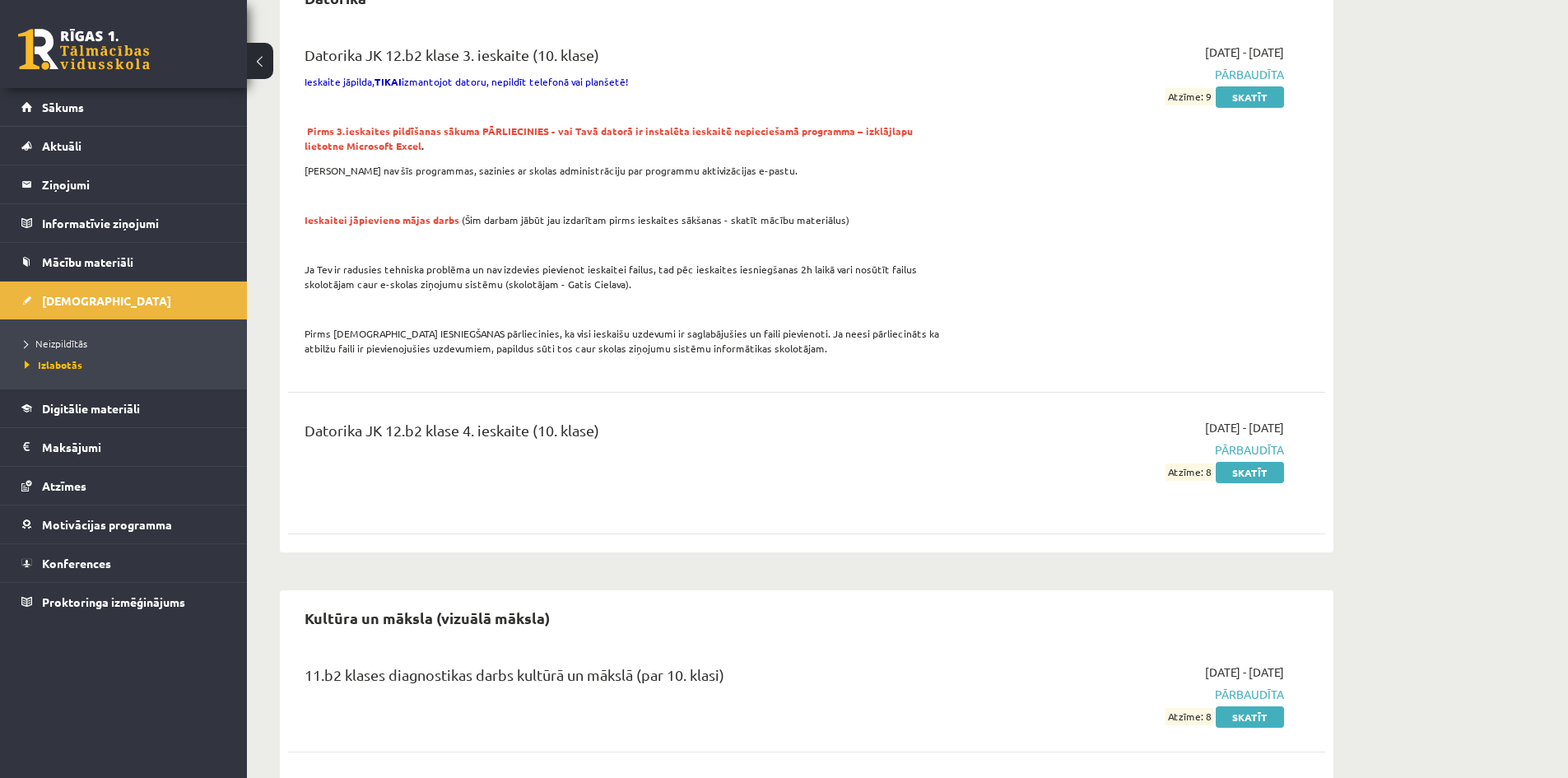
scroll to position [621, 0]
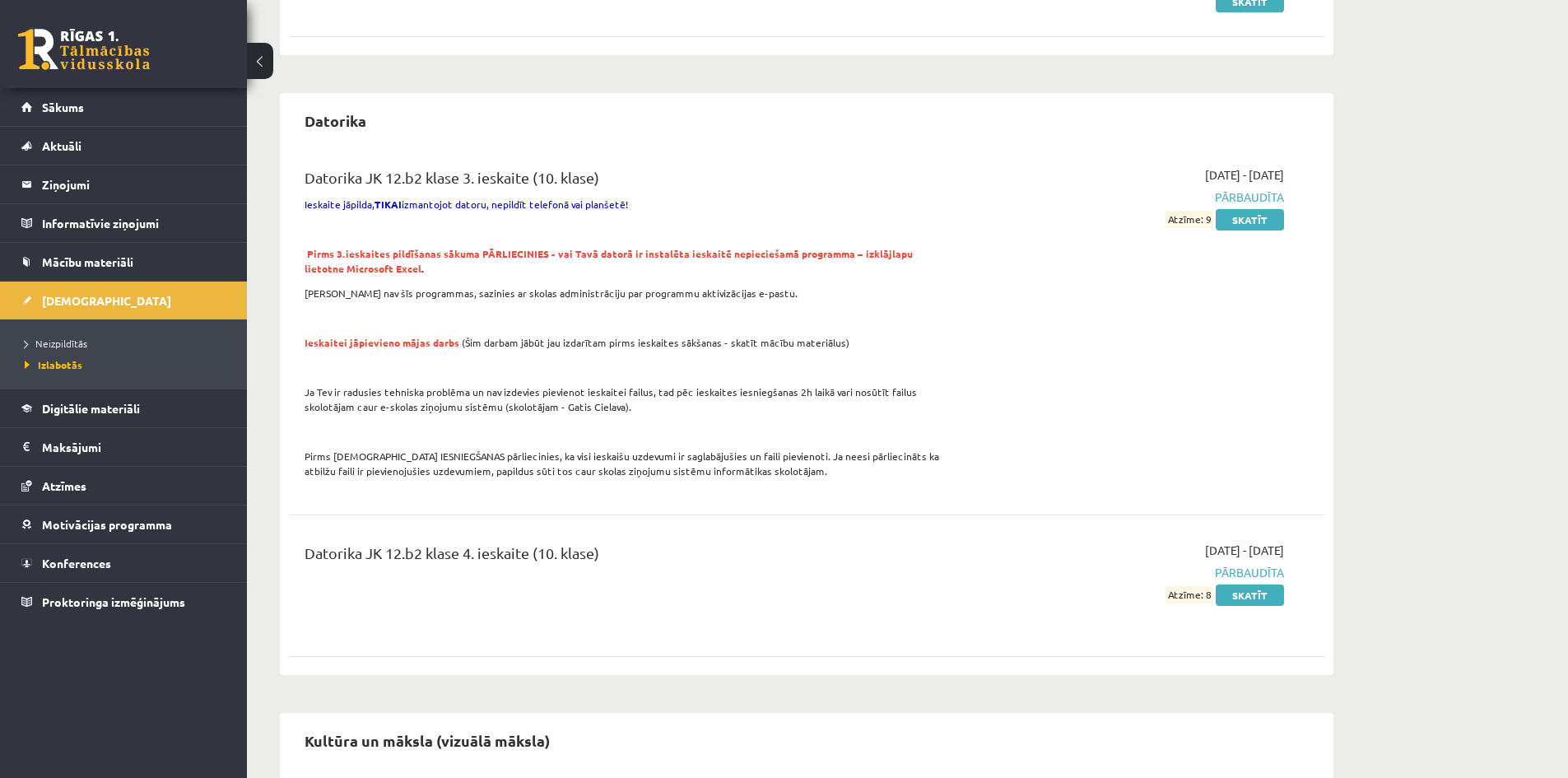
drag, startPoint x: 1231, startPoint y: 246, endPoint x: 1232, endPoint y: 255, distance: 9.1
click at [1236, 247] on div "2025-09-01 - 2025-10-31 Pārbaudīta Atzīme: 9 Skatīt" at bounding box center [1129, 327] width 335 height 322
drag, startPoint x: 303, startPoint y: 338, endPoint x: 863, endPoint y: 336, distance: 560.0
click at [863, 336] on div "Datorika JK 12.b2 klase 3. ieskaite (10. klase) Ieskaite jāpilda, TIKAI izmanto…" at bounding box center [626, 327] width 669 height 322
click at [754, 369] on p at bounding box center [626, 367] width 644 height 15
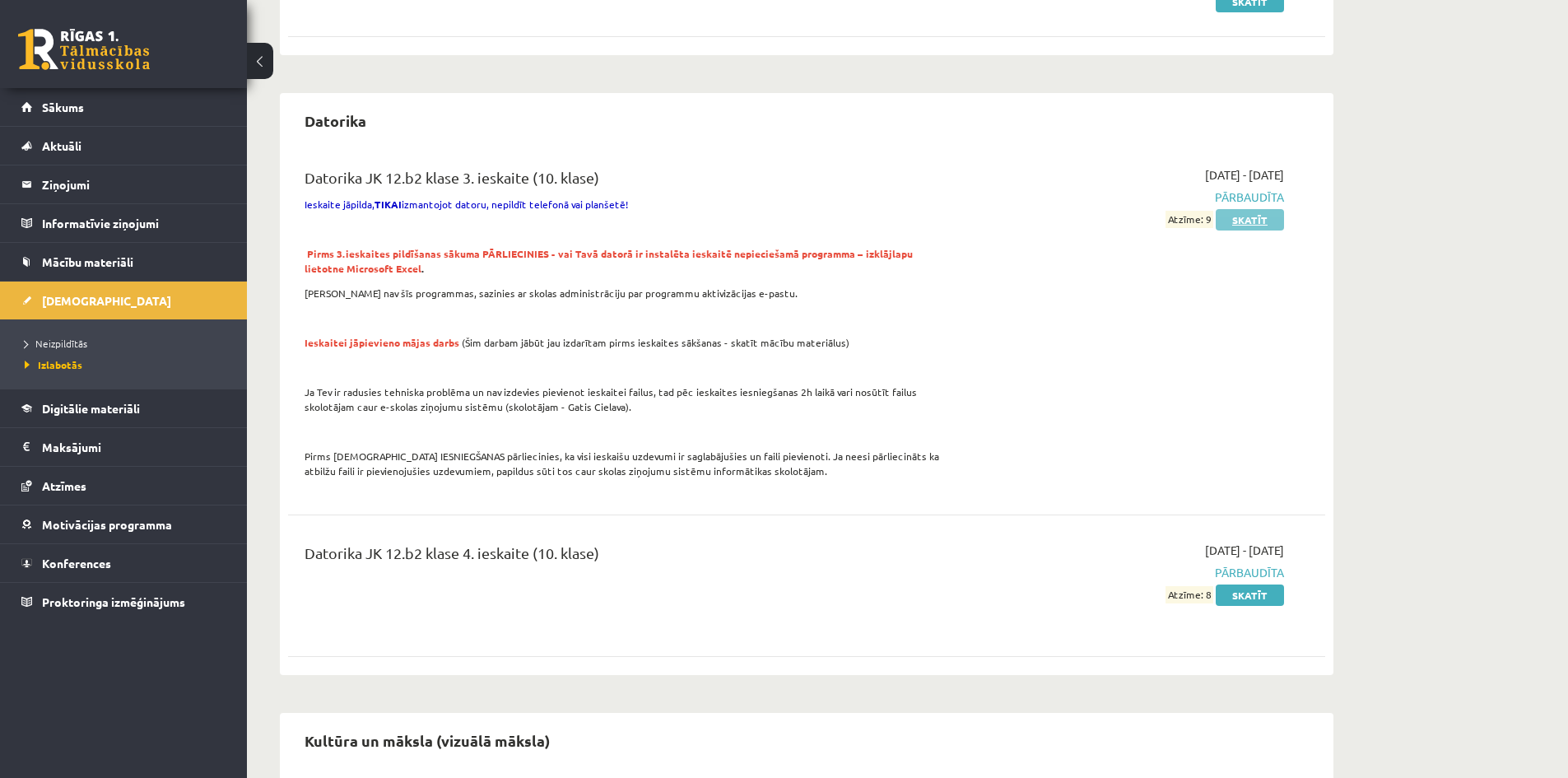
click at [1240, 221] on link "Skatīt" at bounding box center [1249, 220] width 68 height 22
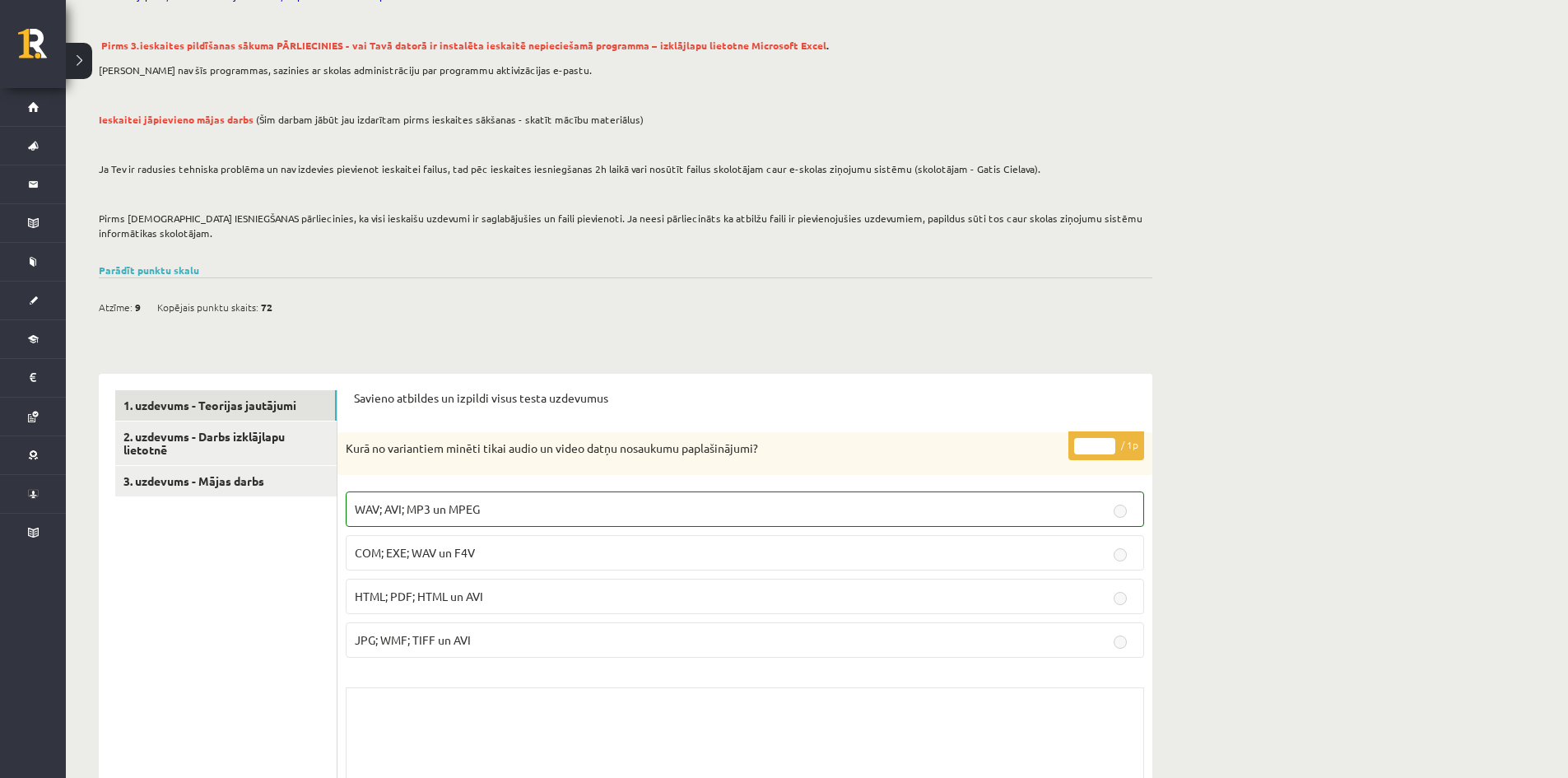
scroll to position [247, 0]
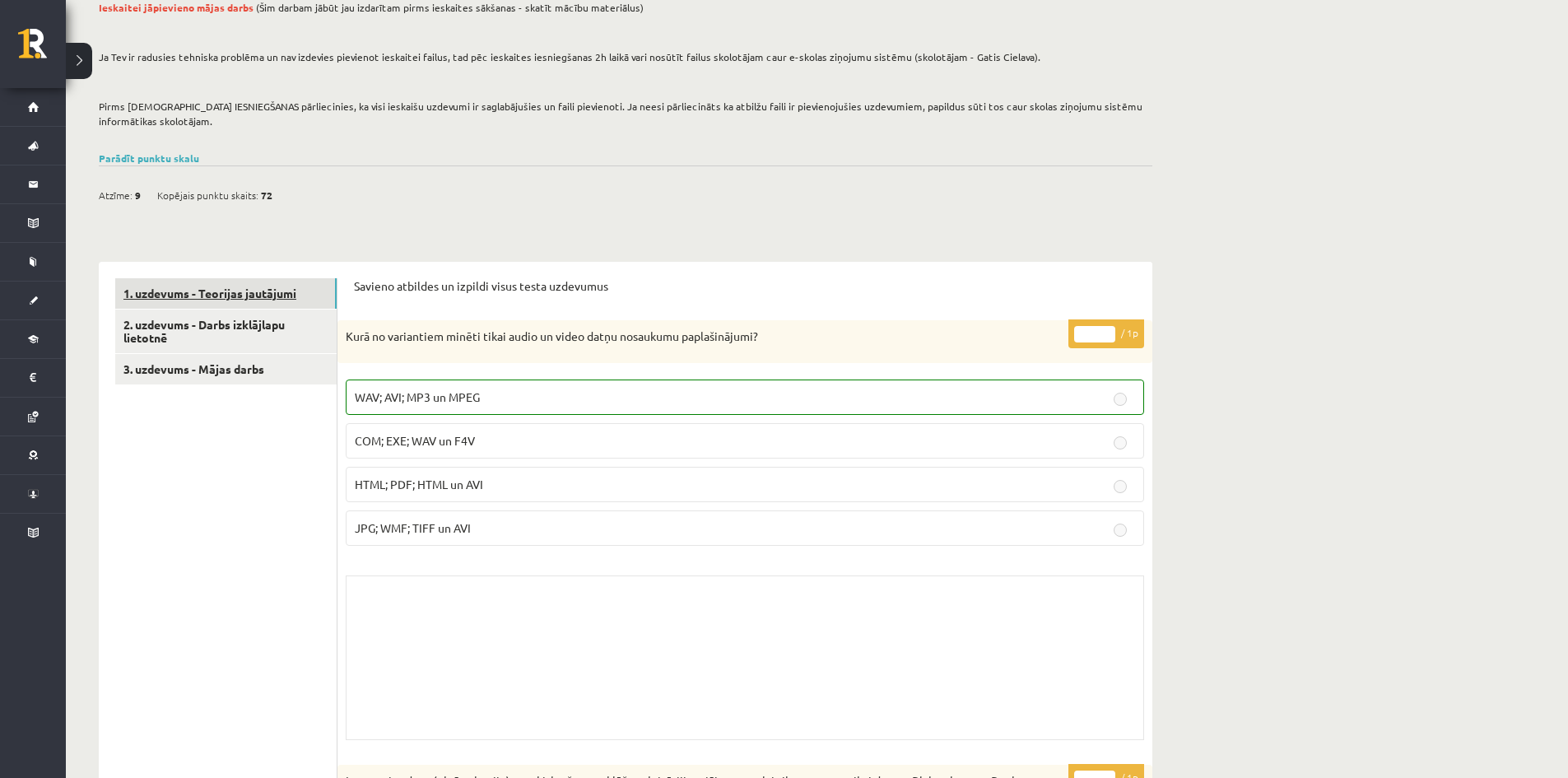
click at [242, 290] on link "1. uzdevums - Teorijas jautājumi" at bounding box center [226, 293] width 221 height 30
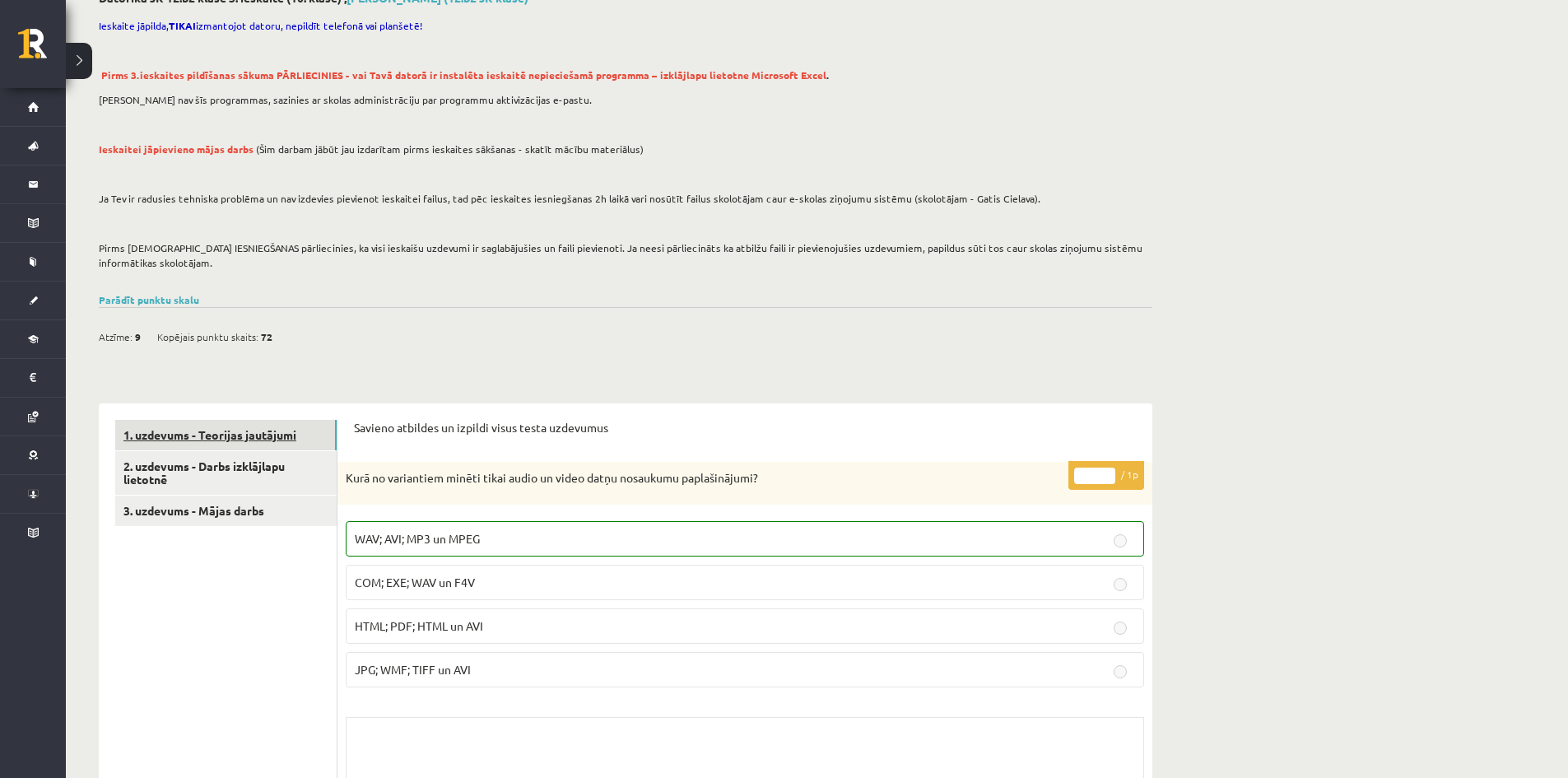
scroll to position [0, 0]
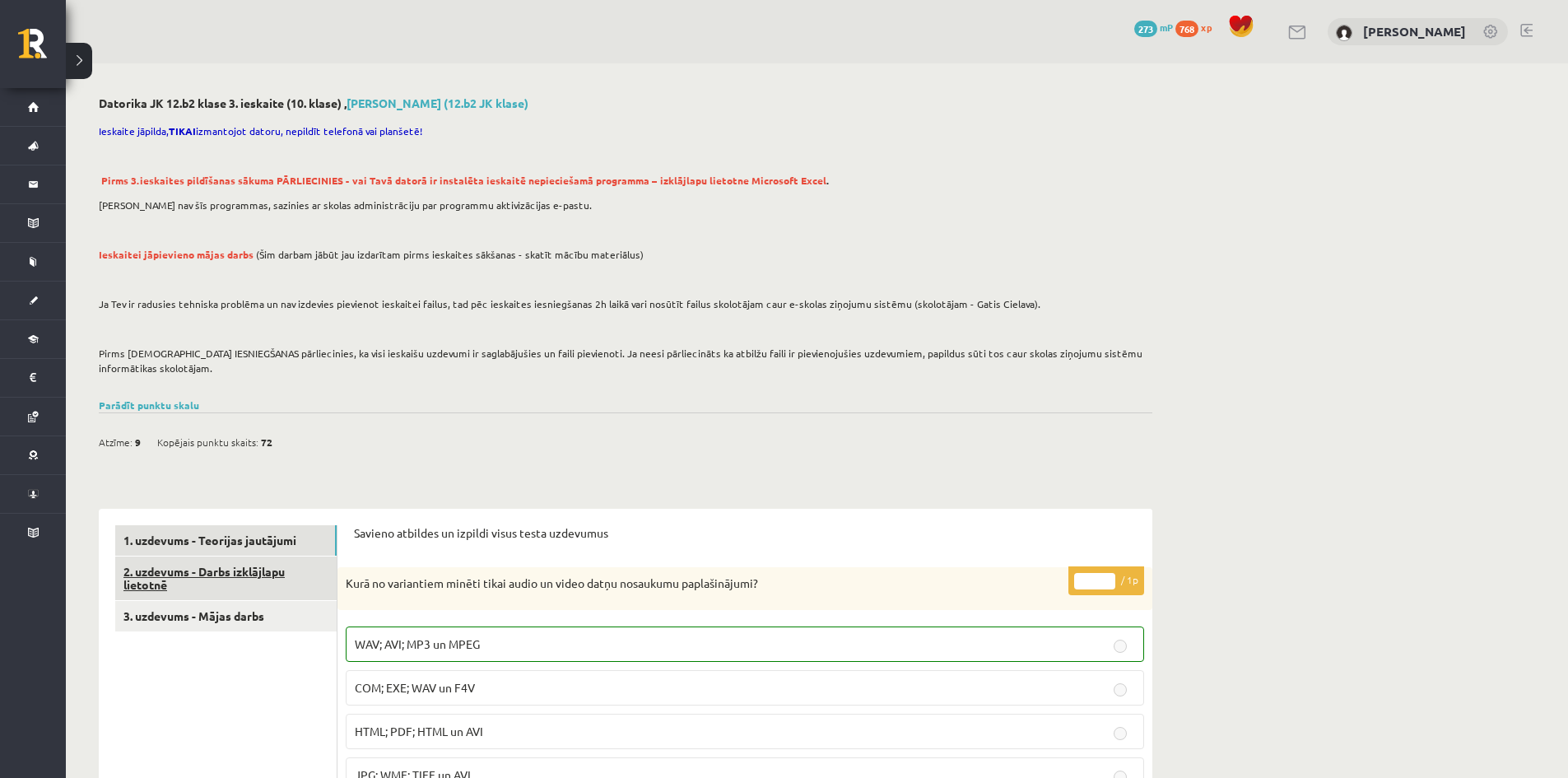
click at [233, 575] on link "2. uzdevums - Darbs izklājlapu lietotnē" at bounding box center [226, 578] width 221 height 44
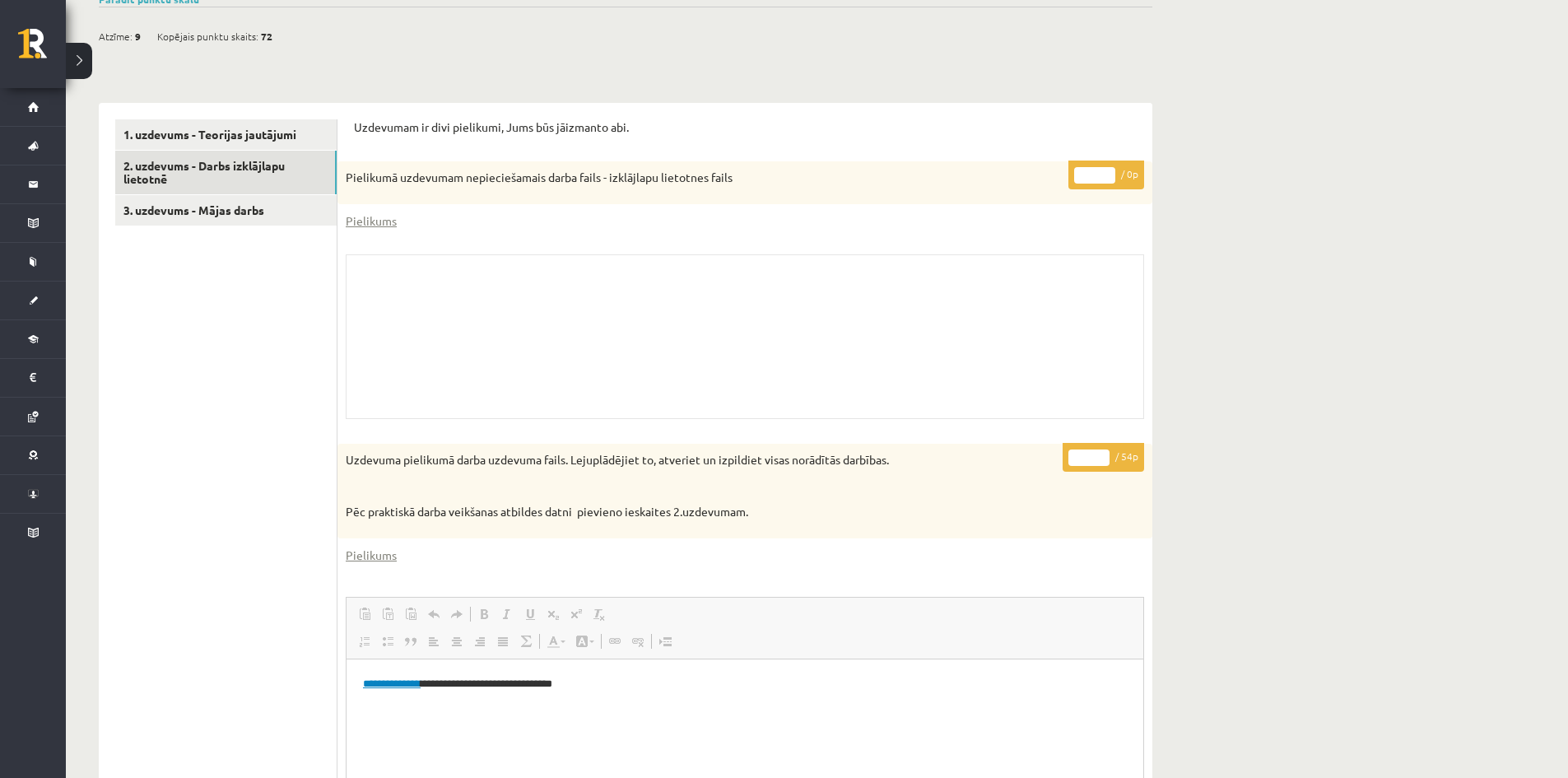
scroll to position [412, 0]
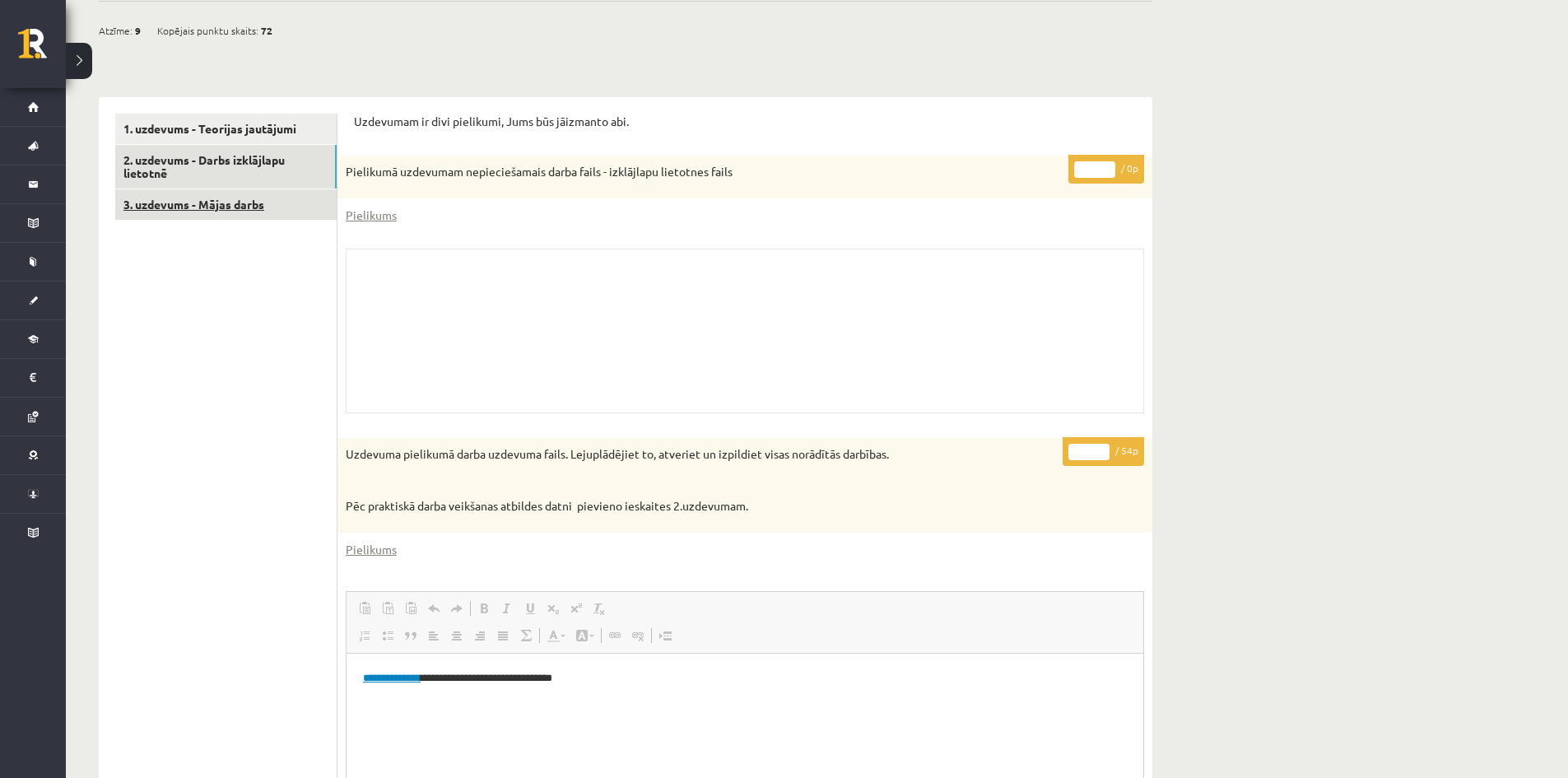
click at [213, 206] on link "3. uzdevums - Mājas darbs" at bounding box center [226, 204] width 221 height 30
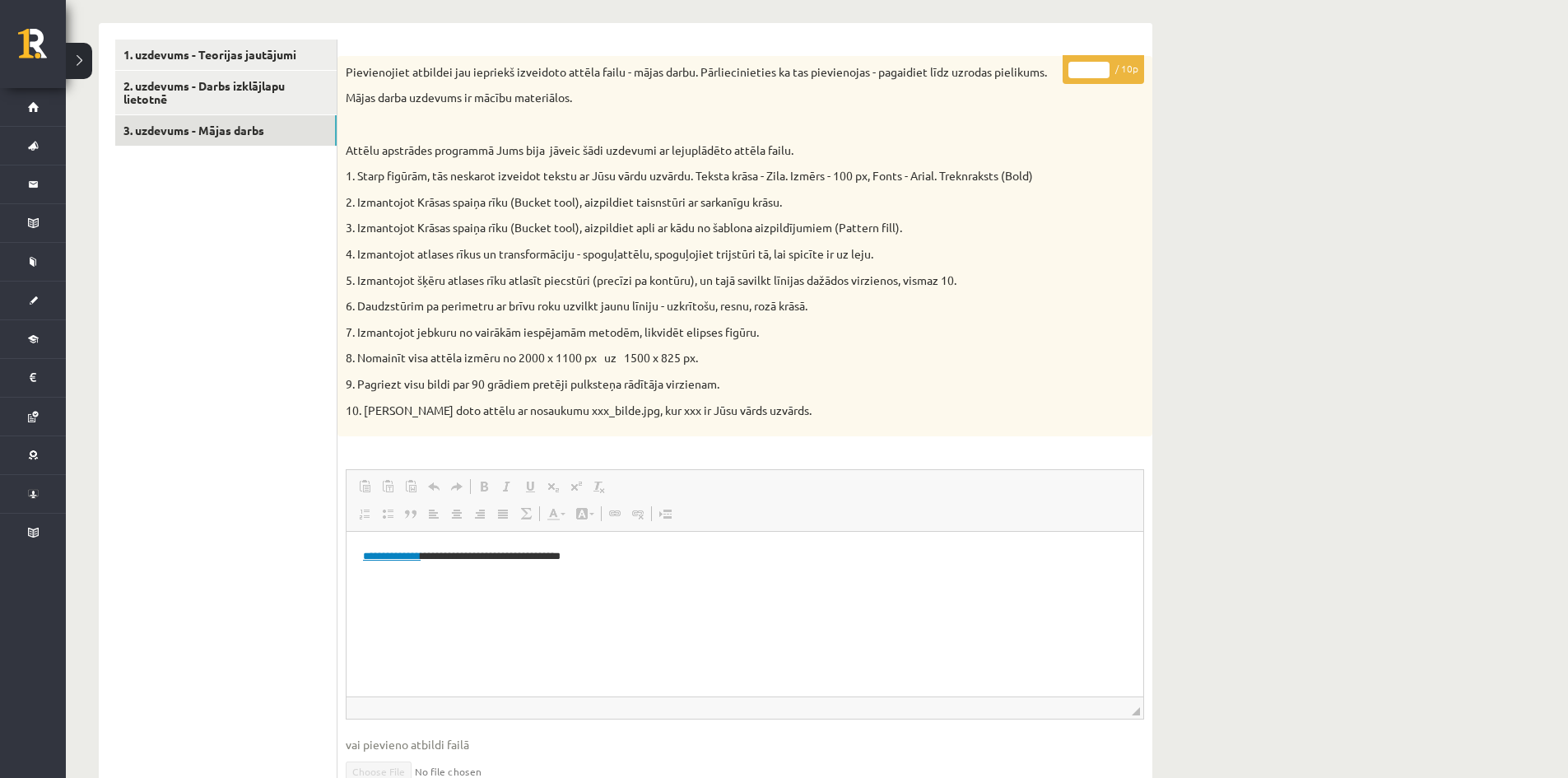
scroll to position [529, 0]
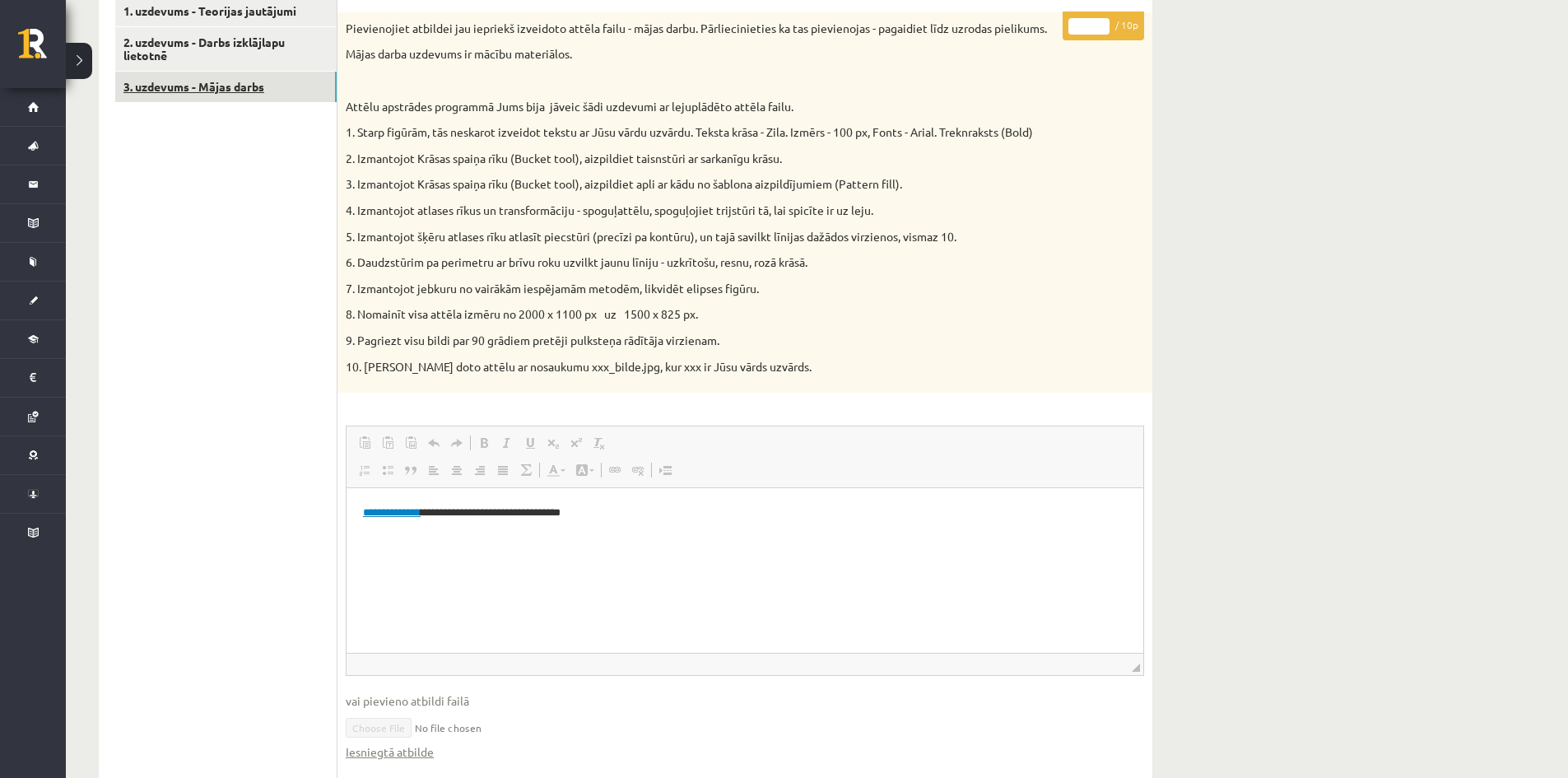
click at [225, 72] on link "3. uzdevums - Mājas darbs" at bounding box center [226, 87] width 221 height 30
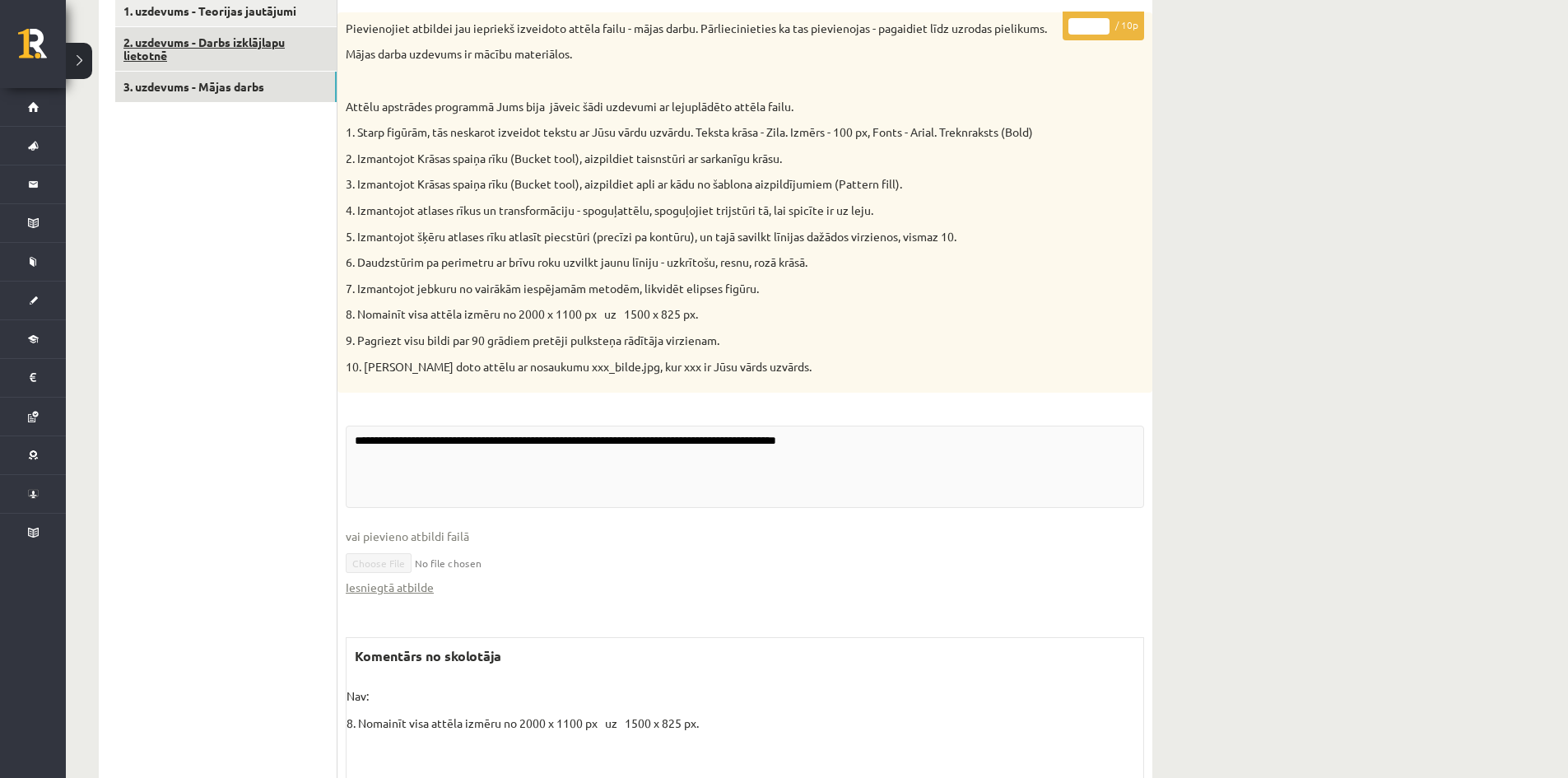
click at [227, 42] on link "2. uzdevums - Darbs izklājlapu lietotnē" at bounding box center [226, 49] width 221 height 44
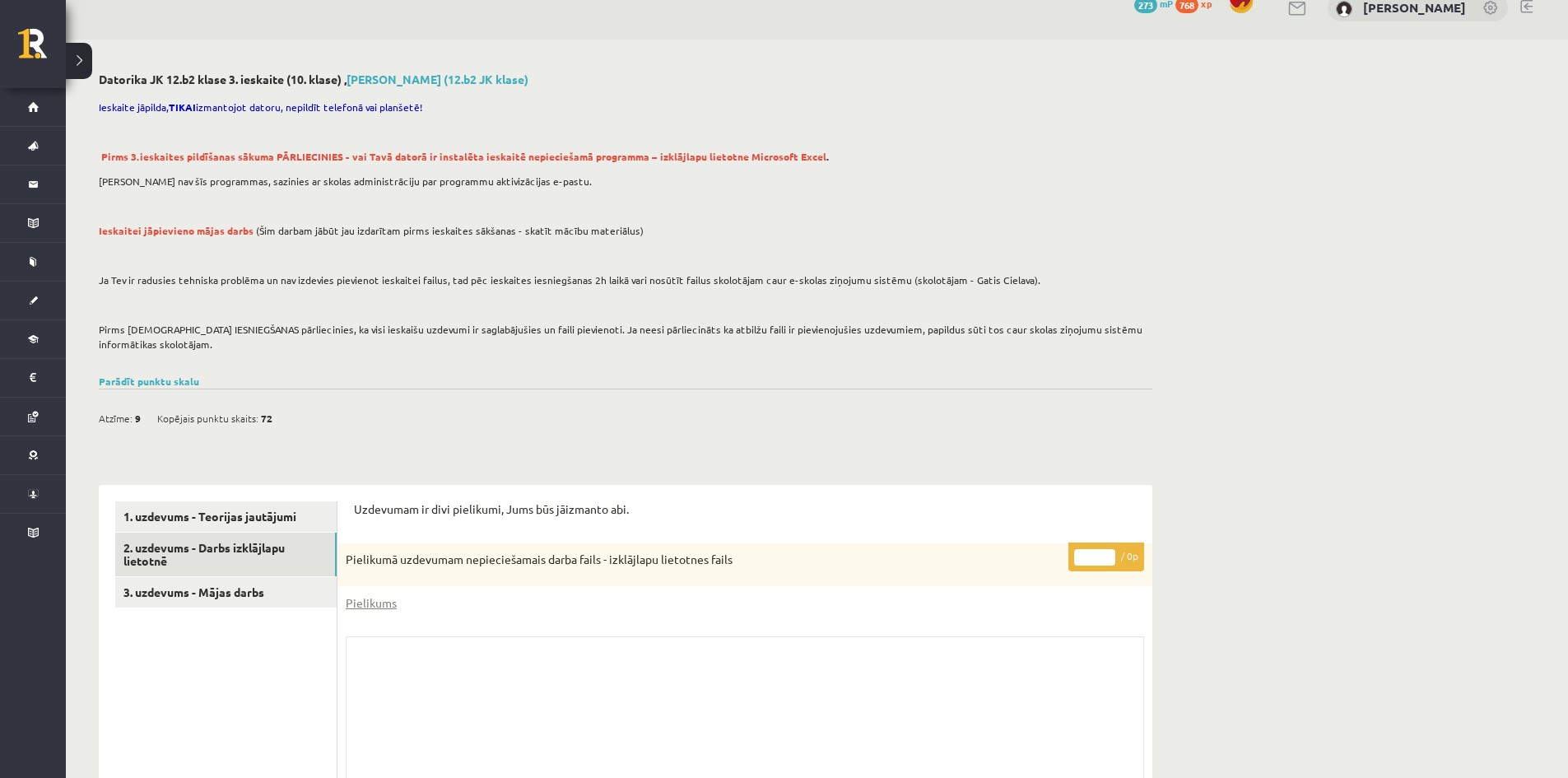
scroll to position [0, 0]
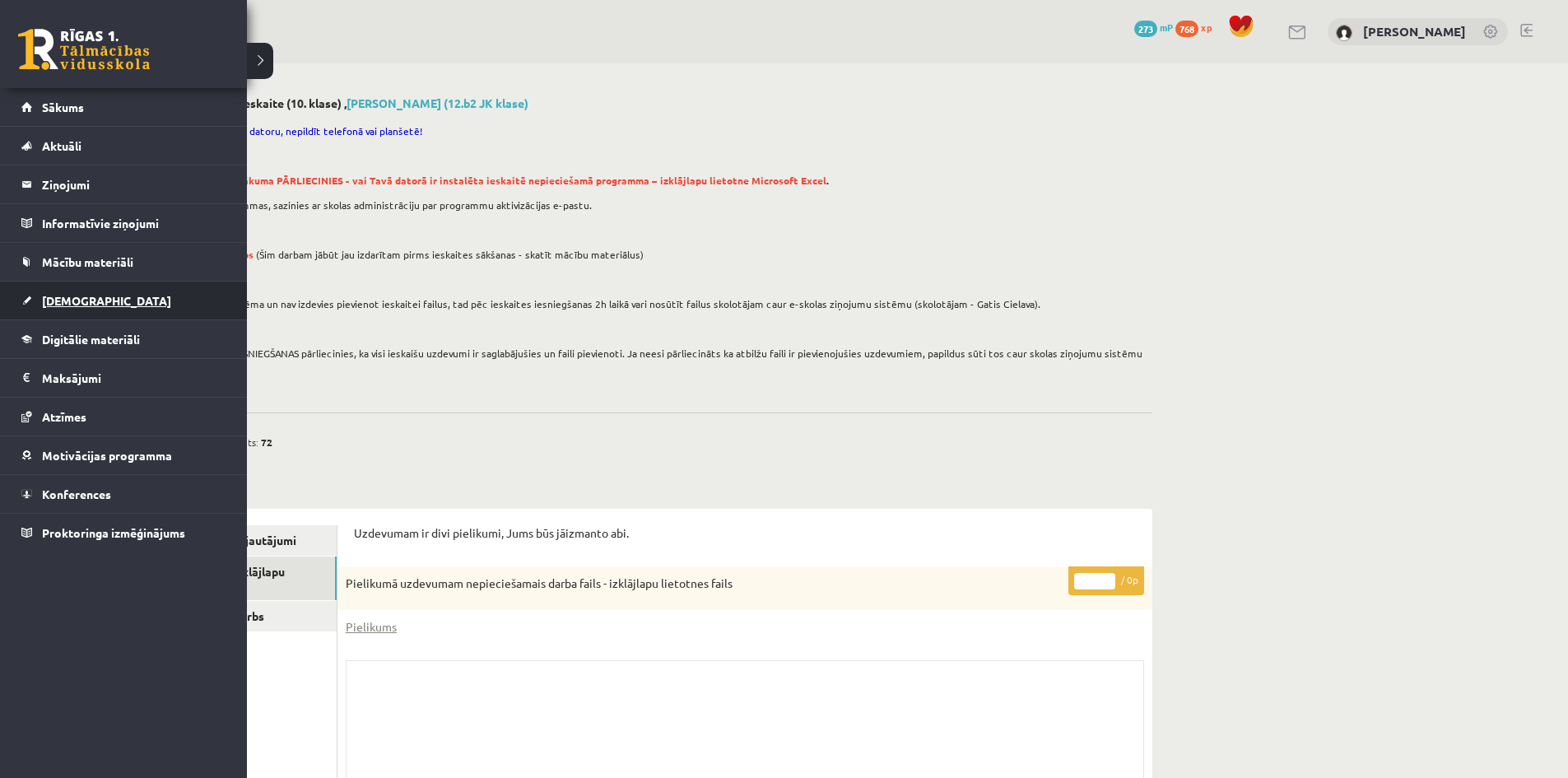
click at [86, 295] on span "[DEMOGRAPHIC_DATA]" at bounding box center [106, 301] width 130 height 15
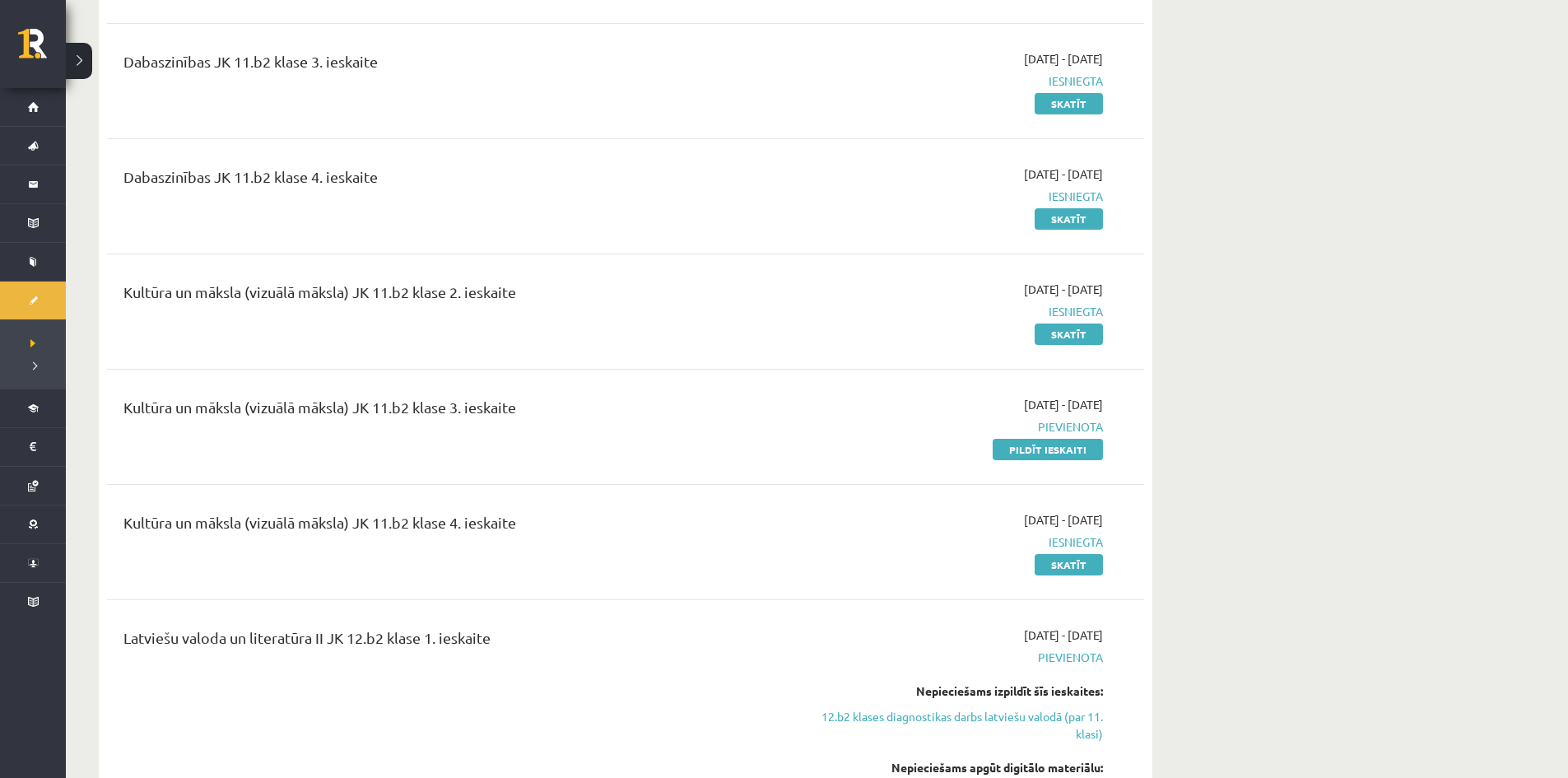
scroll to position [1070, 0]
